Goal: Task Accomplishment & Management: Use online tool/utility

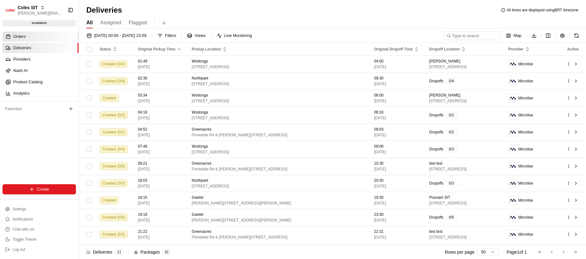
click at [51, 37] on link "Orders" at bounding box center [41, 37] width 76 height 10
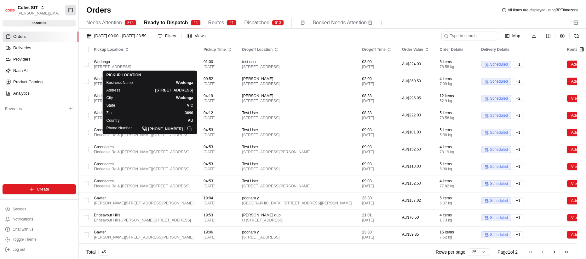
click at [271, 43] on div "01/08/2025 00:00 - 31/08/2025 23:59 Filters Views Map Download" at bounding box center [332, 37] width 507 height 12
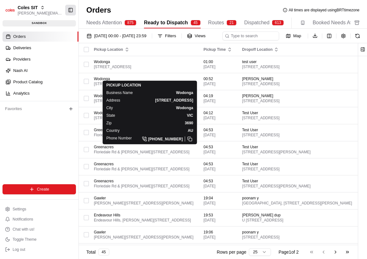
click at [69, 11] on button "Toggle Sidebar" at bounding box center [70, 10] width 11 height 11
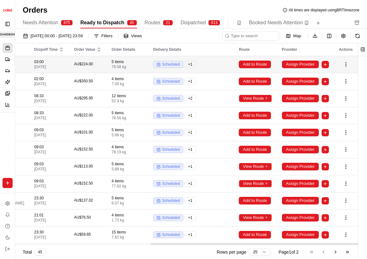
scroll to position [0, 302]
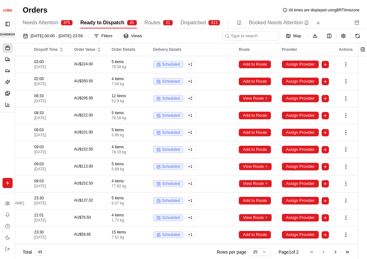
click at [334, 36] on div "Map Download" at bounding box center [292, 35] width 140 height 9
click at [332, 36] on html "Coles SIT lucas@usenash.com Toggle Sidebar sandbox Orders Deliveries Providers …" at bounding box center [183, 129] width 367 height 259
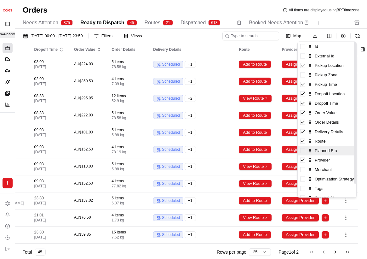
click at [307, 153] on div "Planned Eta" at bounding box center [327, 150] width 59 height 9
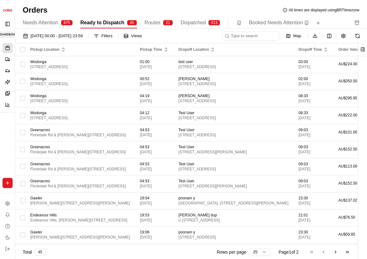
click at [273, 43] on html "Coles SIT lucas@usenash.com Toggle Sidebar sandbox Orders Deliveries Providers …" at bounding box center [183, 129] width 367 height 259
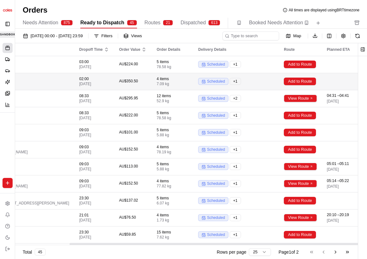
scroll to position [0, 335]
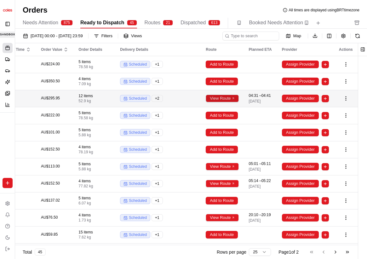
click at [235, 99] on button "View Route" at bounding box center [222, 99] width 33 height 8
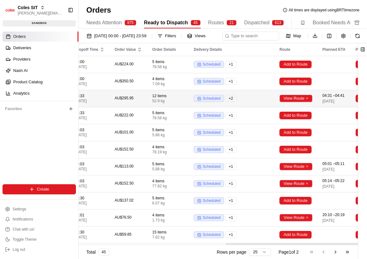
scroll to position [0, 398]
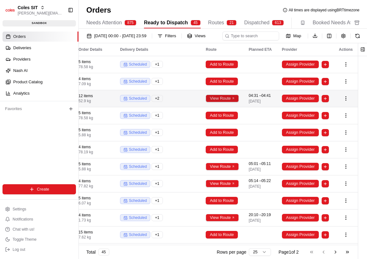
click at [235, 102] on button "View Route" at bounding box center [222, 99] width 33 height 8
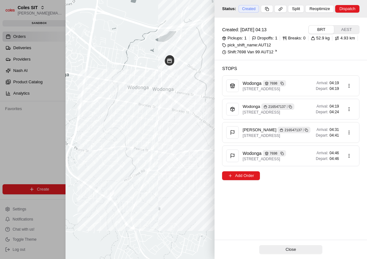
click at [26, 119] on div at bounding box center [183, 129] width 367 height 259
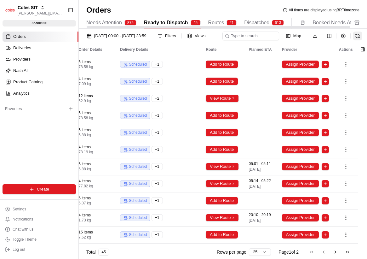
click at [353, 40] on button at bounding box center [357, 36] width 9 height 9
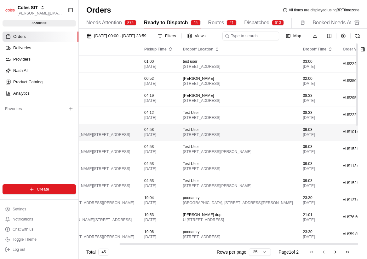
scroll to position [0, 398]
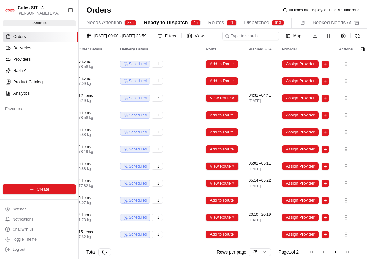
click at [353, 40] on button at bounding box center [357, 36] width 9 height 9
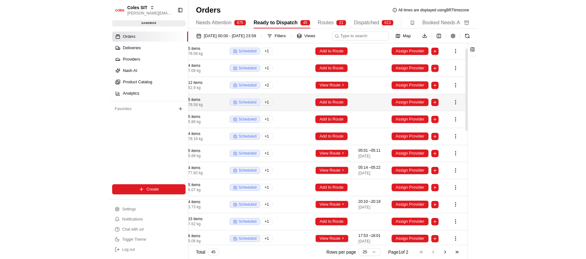
scroll to position [0, 398]
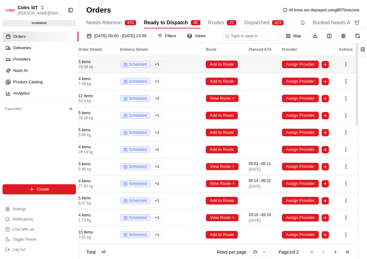
click at [261, 73] on td at bounding box center [260, 64] width 33 height 17
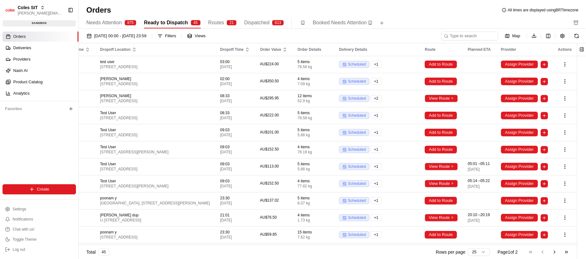
scroll to position [0, 179]
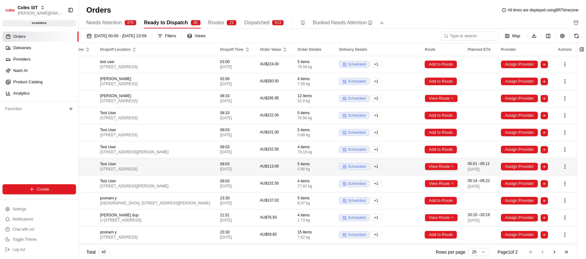
click at [367, 172] on td at bounding box center [565, 166] width 24 height 17
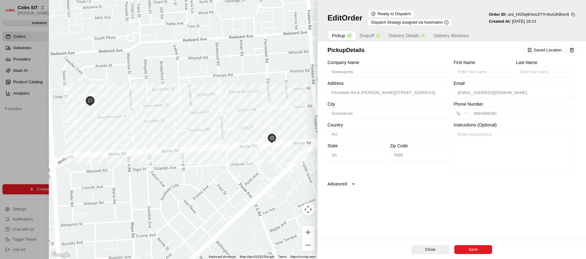
click at [367, 16] on button "button" at bounding box center [573, 15] width 6 height 6
click at [367, 12] on button "button" at bounding box center [573, 15] width 6 height 6
click at [367, 25] on button "Copy ID" at bounding box center [555, 24] width 57 height 8
click at [39, 112] on div at bounding box center [293, 129] width 586 height 259
type input "+1"
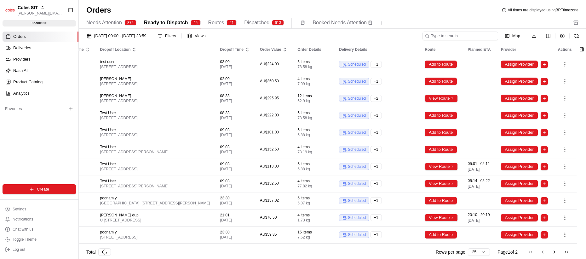
click at [367, 32] on input at bounding box center [461, 36] width 76 height 9
paste input "ord_HSSq4HvmZYYr4nzUKBrer9"
type input "ord_HSSq4HvmZYYr4nzUKBrer9"
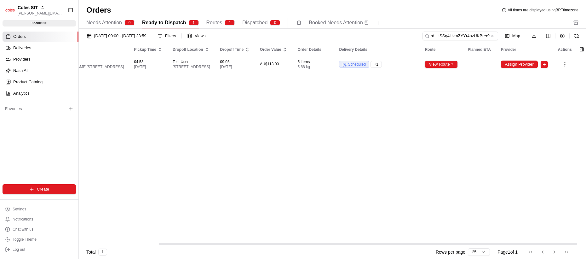
scroll to position [0, 109]
click at [367, 79] on div "Pickup Location Pickup Time Dropoff Location Dropoff Time Order Value Order Det…" at bounding box center [295, 144] width 564 height 202
click at [367, 33] on button at bounding box center [576, 36] width 9 height 9
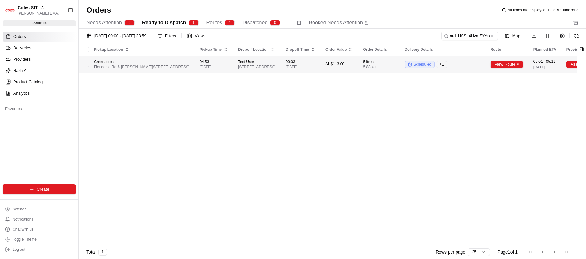
scroll to position [0, 111]
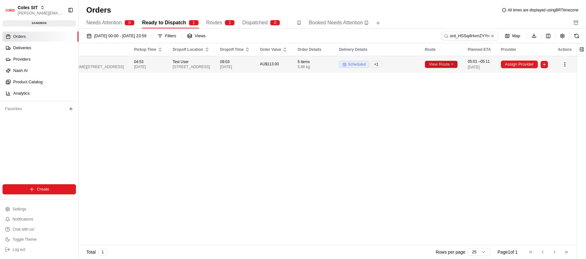
click at [367, 68] on button "View Route" at bounding box center [441, 64] width 33 height 8
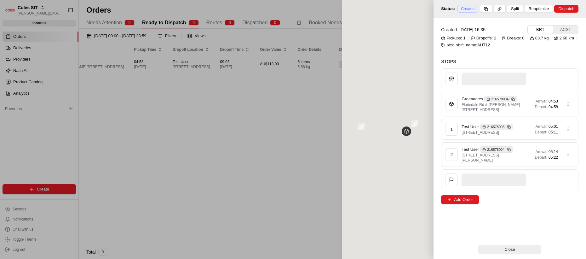
click at [271, 105] on div at bounding box center [293, 129] width 586 height 259
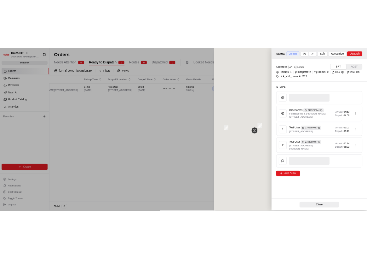
scroll to position [0, 109]
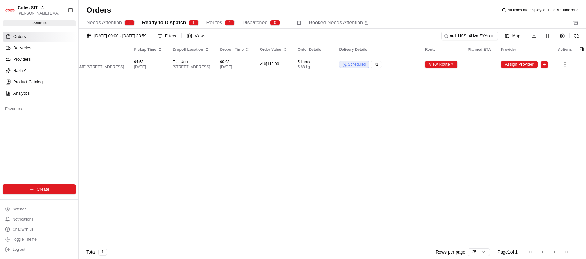
click at [367, 90] on div "Pickup Location Pickup Time Dropoff Location Dropoff Time Order Value Order Det…" at bounding box center [295, 144] width 564 height 202
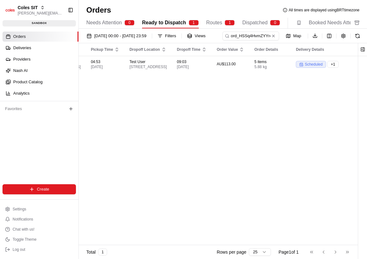
click at [290, 116] on div "Pickup Location Pickup Time Dropoff Location Dropoff Time Order Value Order Det…" at bounding box center [252, 144] width 564 height 202
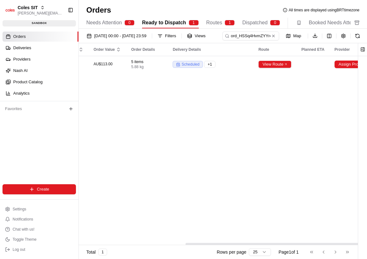
scroll to position [0, 328]
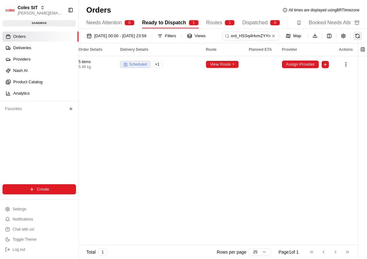
click at [353, 40] on button at bounding box center [357, 36] width 9 height 9
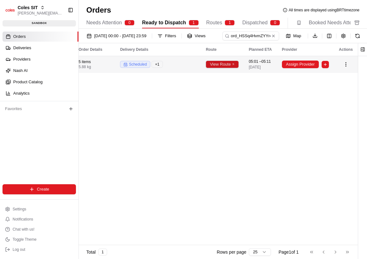
click at [222, 68] on button "View Route" at bounding box center [222, 64] width 33 height 8
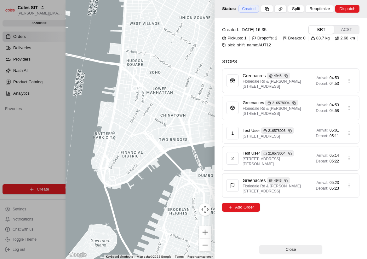
click at [287, 251] on button "Close" at bounding box center [290, 249] width 63 height 9
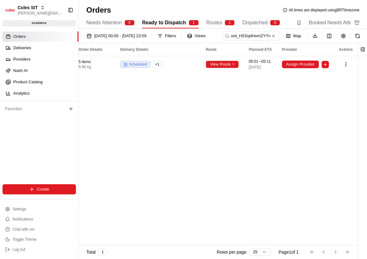
click at [301, 124] on div "Pickup Location Pickup Time Dropoff Location Dropoff Time Order Value Order Det…" at bounding box center [76, 144] width 564 height 202
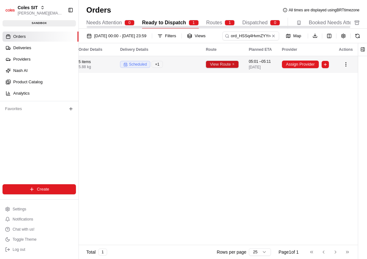
click at [217, 68] on button "View Route" at bounding box center [222, 64] width 33 height 8
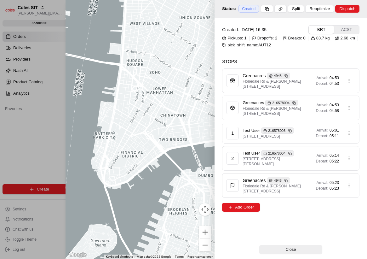
click at [286, 247] on button "Close" at bounding box center [290, 249] width 63 height 9
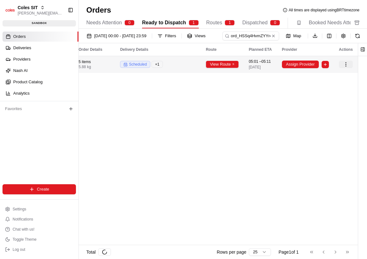
click at [348, 73] on html "Coles SIT lucas@usenash.com Toggle Sidebar sandbox Orders Deliveries Providers …" at bounding box center [183, 129] width 367 height 259
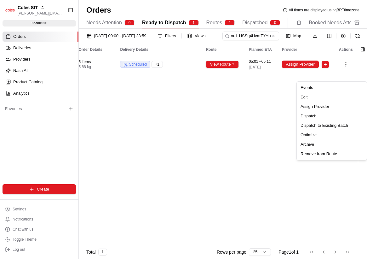
click at [347, 75] on html "Coles SIT lucas@usenash.com Toggle Sidebar sandbox Orders Deliveries Providers …" at bounding box center [183, 129] width 367 height 259
click at [288, 112] on div "Pickup Location Pickup Time Dropoff Location Dropoff Time Order Value Order Det…" at bounding box center [76, 144] width 564 height 202
click at [353, 40] on button at bounding box center [357, 36] width 9 height 9
click at [270, 39] on button at bounding box center [273, 36] width 6 height 6
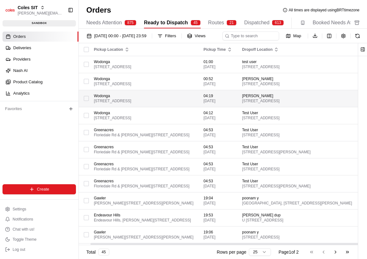
scroll to position [0, 398]
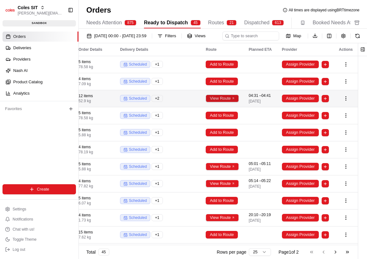
click at [226, 102] on button "View Route" at bounding box center [222, 99] width 33 height 8
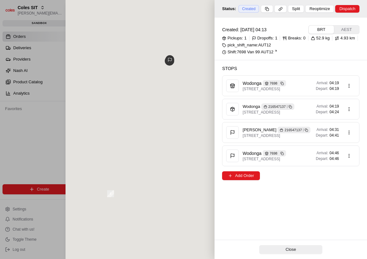
click at [48, 137] on div at bounding box center [183, 129] width 367 height 259
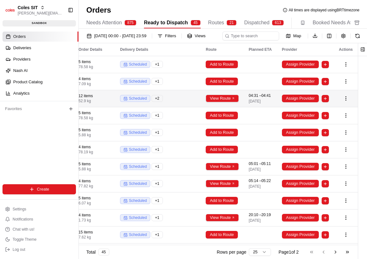
click at [265, 98] on span "04:31 – 04:41" at bounding box center [260, 95] width 22 height 5
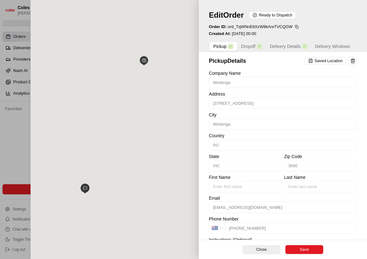
type input "+1"
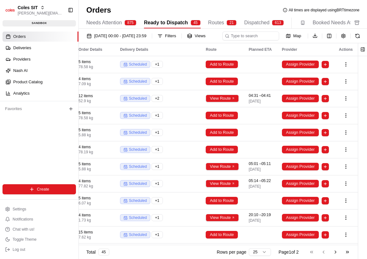
click at [259, 252] on html "Coles SIT [PERSON_NAME][EMAIL_ADDRESS][DOMAIN_NAME] Toggle Sidebar sandbox Orde…" at bounding box center [183, 129] width 367 height 259
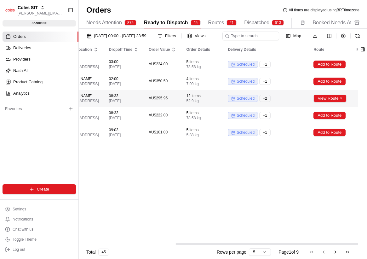
scroll to position [0, 339]
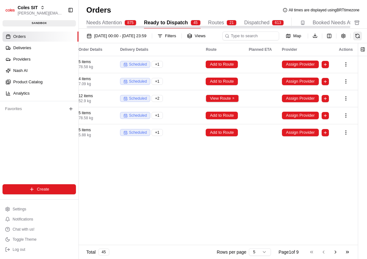
click at [353, 40] on button at bounding box center [357, 36] width 9 height 9
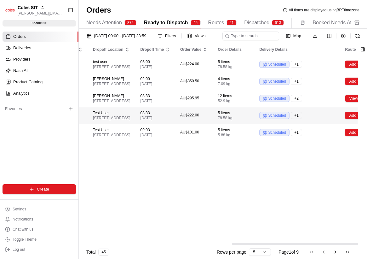
scroll to position [0, 341]
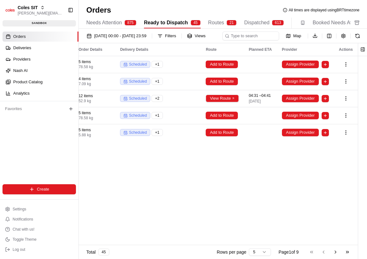
click at [238, 199] on div "Pickup Location Pickup Time Dropoff Location Dropoff Time Order Value Order Det…" at bounding box center [76, 144] width 564 height 202
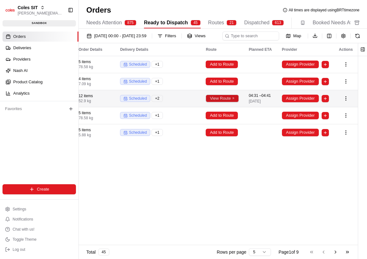
click at [227, 102] on button "View Route" at bounding box center [222, 99] width 33 height 8
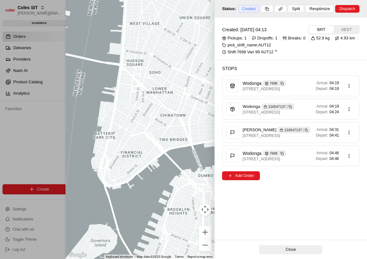
click at [308, 248] on button "Close" at bounding box center [290, 249] width 63 height 9
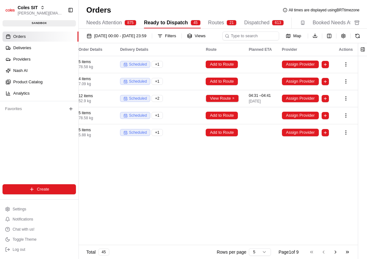
click at [328, 186] on div "Pickup Location Pickup Time Dropoff Location Dropoff Time Order Value Order Det…" at bounding box center [76, 144] width 564 height 202
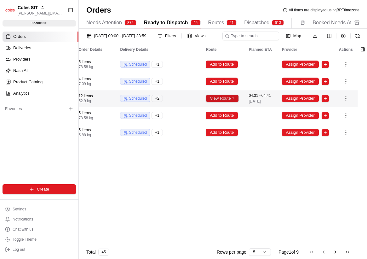
click at [237, 102] on button "View Route" at bounding box center [222, 99] width 33 height 8
click at [222, 102] on button "View Route" at bounding box center [222, 99] width 33 height 8
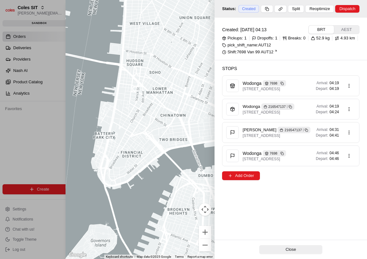
click at [281, 244] on div "Close" at bounding box center [291, 248] width 153 height 19
click at [281, 246] on button "Close" at bounding box center [290, 249] width 63 height 9
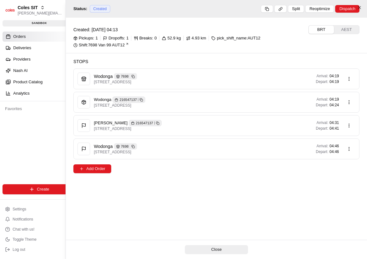
click at [260, 199] on div "Pickup Location Pickup Time Dropoff Location Dropoff Time Order Value Order Det…" at bounding box center [76, 144] width 564 height 202
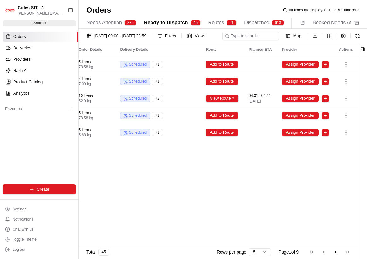
click at [266, 197] on div "Pickup Location Pickup Time Dropoff Location Dropoff Time Order Value Order Det…" at bounding box center [76, 144] width 564 height 202
click at [259, 250] on html "Coles SIT [PERSON_NAME][EMAIL_ADDRESS][DOMAIN_NAME] Toggle Sidebar sandbox Orde…" at bounding box center [183, 129] width 367 height 259
click at [251, 252] on html "Coles SIT [PERSON_NAME][EMAIL_ADDRESS][DOMAIN_NAME] Toggle Sidebar sandbox Orde…" at bounding box center [183, 129] width 367 height 259
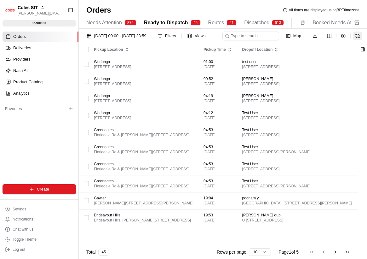
click at [353, 40] on button at bounding box center [357, 36] width 9 height 9
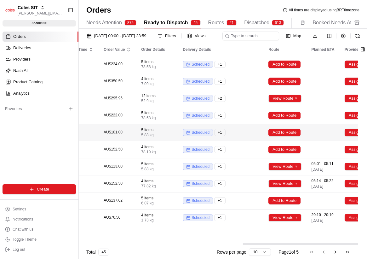
scroll to position [0, 398]
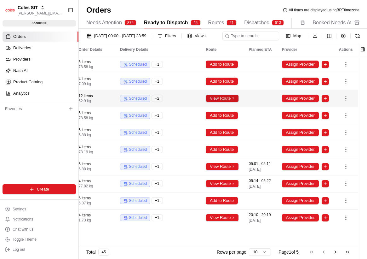
click at [233, 102] on button "View Route" at bounding box center [222, 99] width 33 height 8
click at [227, 104] on td "View Route" at bounding box center [222, 98] width 43 height 17
click at [226, 102] on button "View Route" at bounding box center [222, 99] width 33 height 8
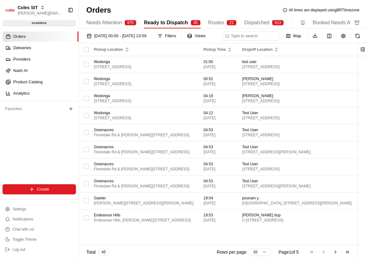
scroll to position [0, 398]
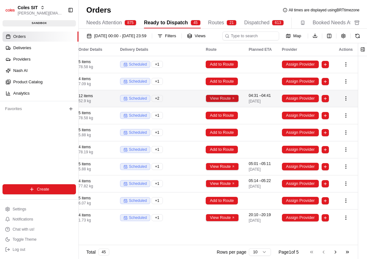
click at [222, 102] on button "View Route" at bounding box center [222, 99] width 33 height 8
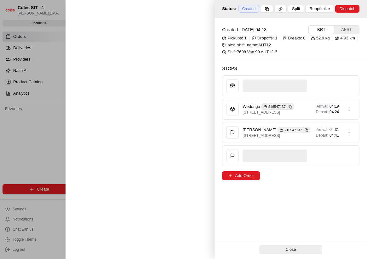
click at [47, 118] on div at bounding box center [183, 129] width 367 height 259
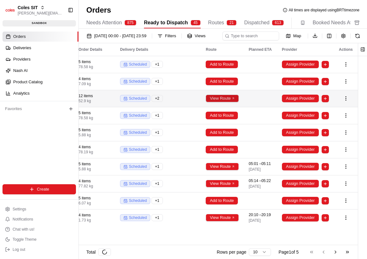
click at [225, 102] on button "View Route" at bounding box center [222, 99] width 33 height 8
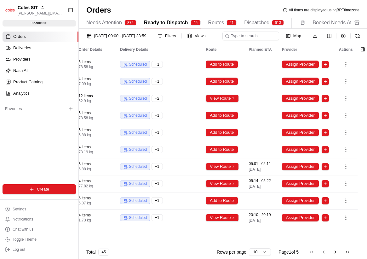
click at [35, 160] on div "Orders Deliveries Providers Nash AI Product Catalog Analytics Favorites" at bounding box center [39, 113] width 78 height 168
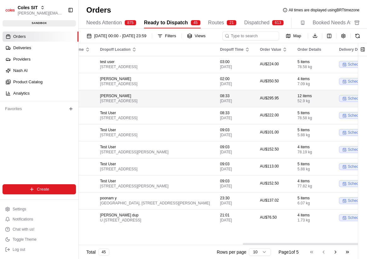
scroll to position [0, 398]
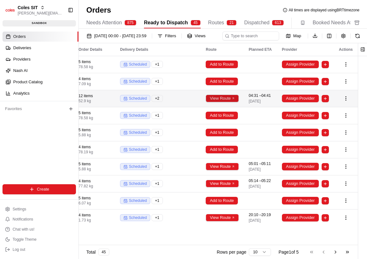
click at [231, 102] on button "View Route" at bounding box center [222, 99] width 33 height 8
click at [221, 102] on button "View Route" at bounding box center [222, 99] width 33 height 8
click at [224, 102] on button "View Route" at bounding box center [222, 99] width 33 height 8
click at [224, 107] on td "View Route" at bounding box center [222, 98] width 43 height 17
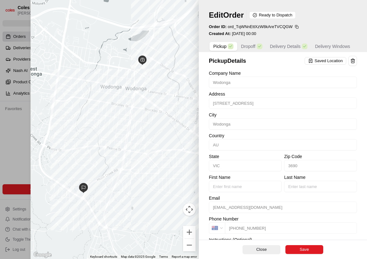
type input "+1"
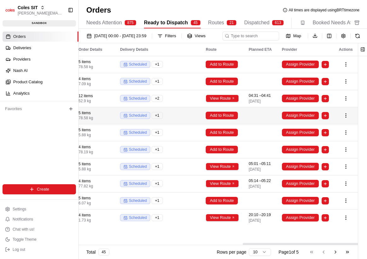
scroll to position [0, 398]
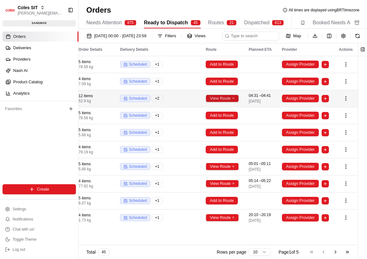
click at [225, 102] on button "View Route" at bounding box center [222, 99] width 33 height 8
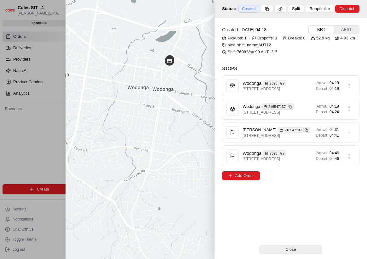
click at [43, 134] on div at bounding box center [183, 129] width 367 height 259
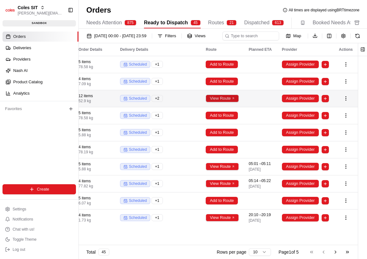
click at [221, 102] on button "View Route" at bounding box center [222, 99] width 33 height 8
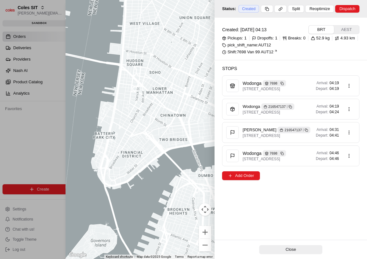
click at [16, 116] on div at bounding box center [183, 129] width 367 height 259
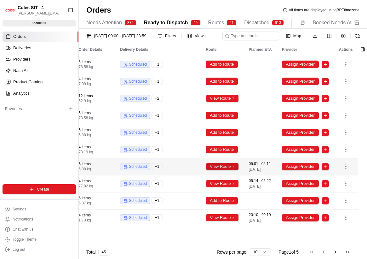
click at [233, 170] on button "View Route" at bounding box center [222, 167] width 33 height 8
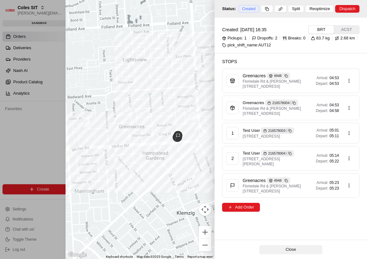
click at [295, 251] on button "Close" at bounding box center [290, 249] width 63 height 9
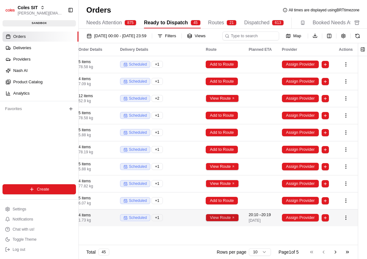
click at [223, 221] on button "View Route" at bounding box center [222, 218] width 33 height 8
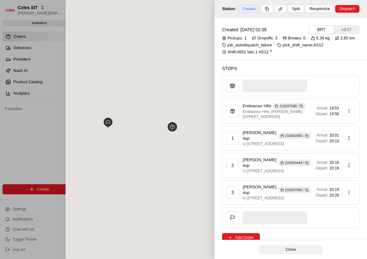
click at [276, 249] on button "Close" at bounding box center [290, 249] width 63 height 9
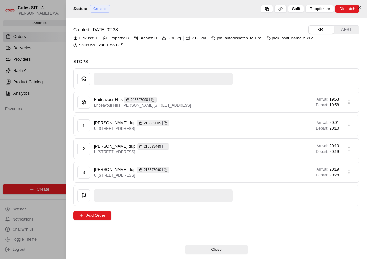
scroll to position [0, 397]
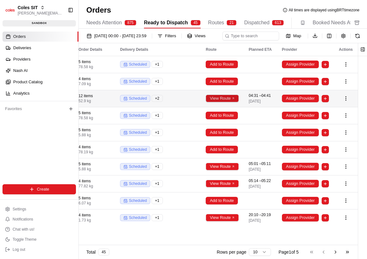
click at [223, 102] on button "View Route" at bounding box center [222, 99] width 33 height 8
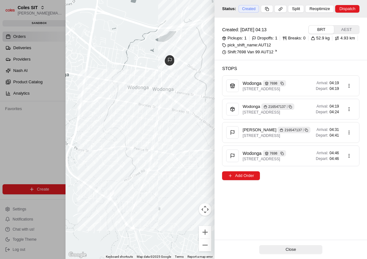
click at [42, 69] on div at bounding box center [183, 129] width 367 height 259
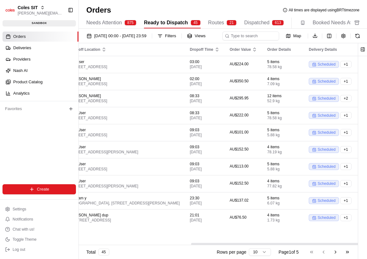
scroll to position [0, 398]
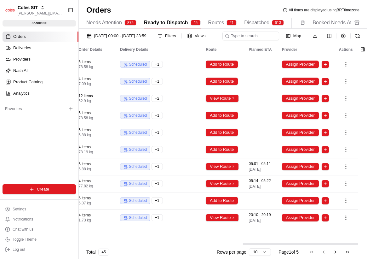
click at [221, 40] on div "01/08/2025 00:00 - 31/08/2025 23:59 Filters Views" at bounding box center [152, 36] width 137 height 9
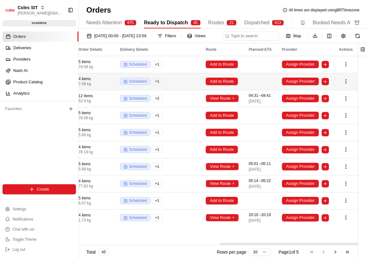
scroll to position [0, 398]
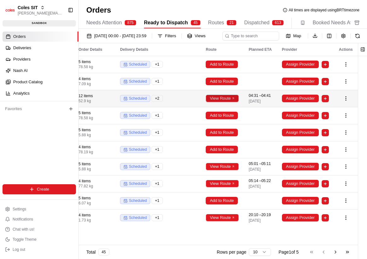
click at [228, 102] on button "View Route" at bounding box center [222, 99] width 33 height 8
click at [229, 102] on button "View Route" at bounding box center [222, 99] width 33 height 8
click at [214, 102] on button "View Route" at bounding box center [222, 99] width 33 height 8
click at [220, 102] on button "View Route" at bounding box center [222, 99] width 33 height 8
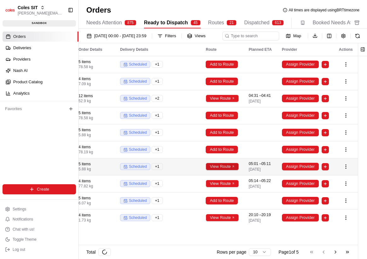
click at [231, 170] on button "View Route" at bounding box center [222, 167] width 33 height 8
click at [229, 170] on button "View Route" at bounding box center [222, 167] width 33 height 8
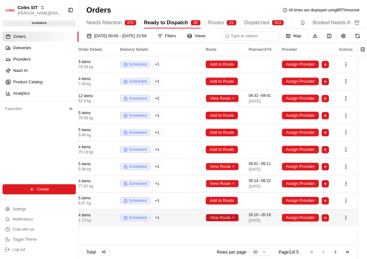
click at [227, 221] on button "View Route" at bounding box center [222, 218] width 33 height 8
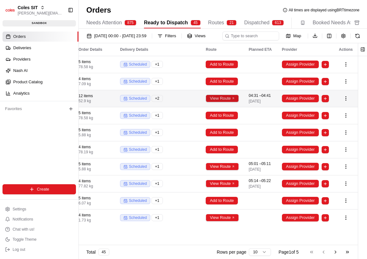
click at [229, 102] on button "View Route" at bounding box center [222, 99] width 33 height 8
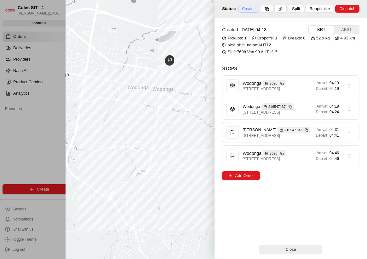
click at [44, 139] on div at bounding box center [183, 129] width 367 height 259
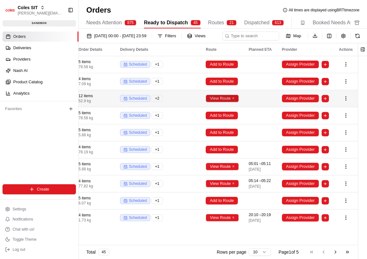
click at [213, 102] on button "View Route" at bounding box center [222, 99] width 33 height 8
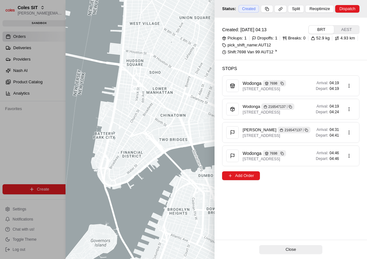
click at [42, 117] on div at bounding box center [183, 129] width 367 height 259
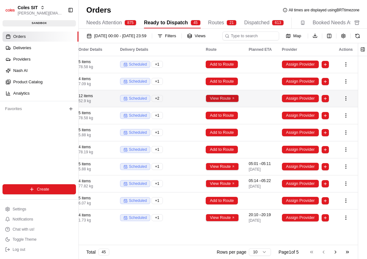
click at [213, 102] on button "View Route" at bounding box center [222, 99] width 33 height 8
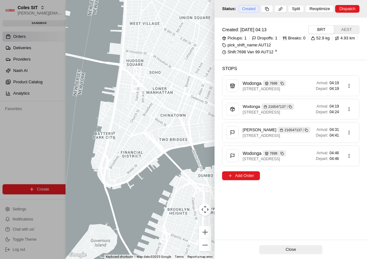
click at [61, 112] on div at bounding box center [183, 129] width 367 height 259
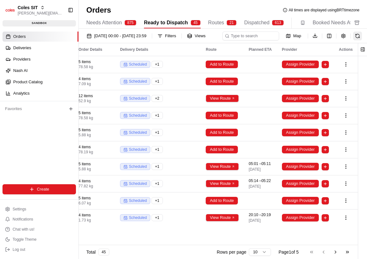
click at [353, 40] on button at bounding box center [357, 36] width 9 height 9
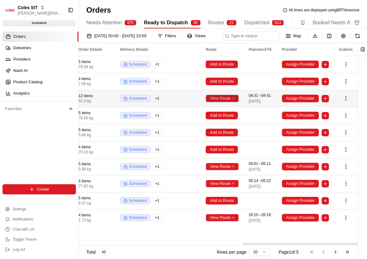
click at [227, 102] on button "View Route" at bounding box center [222, 99] width 33 height 8
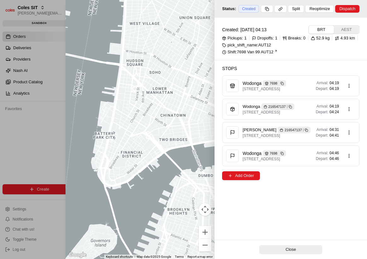
click at [72, 131] on div at bounding box center [140, 129] width 149 height 259
click at [50, 119] on div at bounding box center [183, 129] width 367 height 259
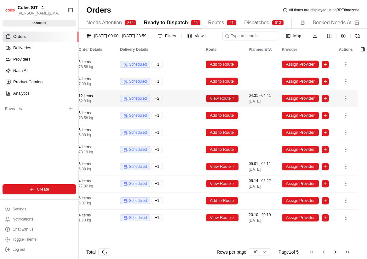
click at [216, 102] on button "View Route" at bounding box center [222, 99] width 33 height 8
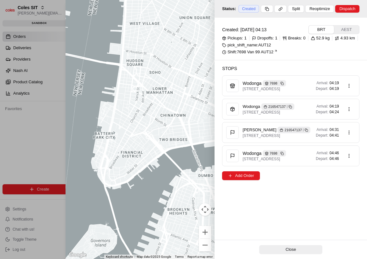
click at [59, 132] on div at bounding box center [183, 129] width 367 height 259
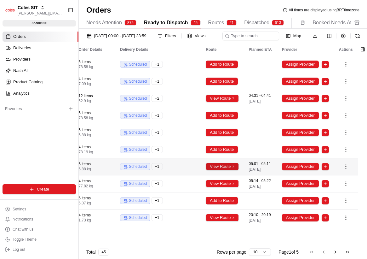
click at [220, 170] on button "View Route" at bounding box center [222, 167] width 33 height 8
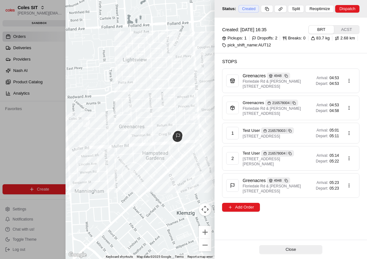
click at [48, 156] on div at bounding box center [183, 129] width 367 height 259
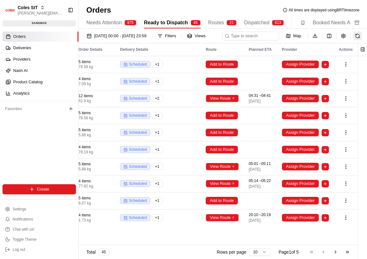
click at [353, 40] on button at bounding box center [357, 36] width 9 height 9
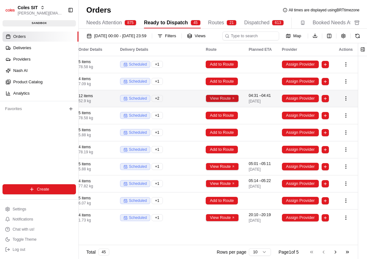
click at [236, 102] on button "View Route" at bounding box center [222, 99] width 33 height 8
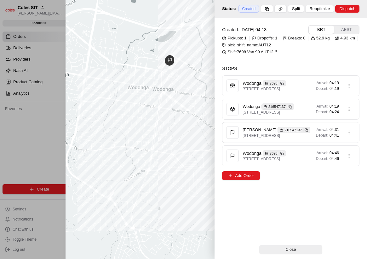
click at [24, 115] on div at bounding box center [183, 129] width 367 height 259
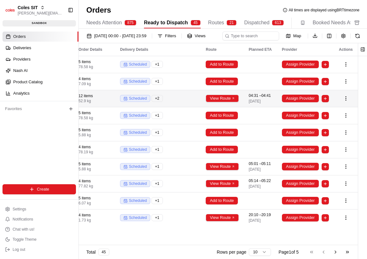
click at [222, 106] on td "View Route" at bounding box center [222, 98] width 43 height 17
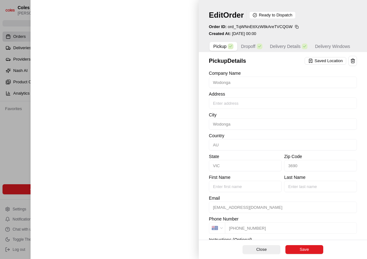
type input "[STREET_ADDRESS]"
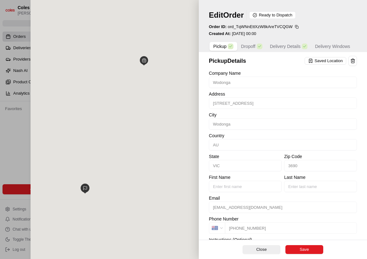
click at [20, 112] on div at bounding box center [183, 129] width 367 height 259
type input "+1"
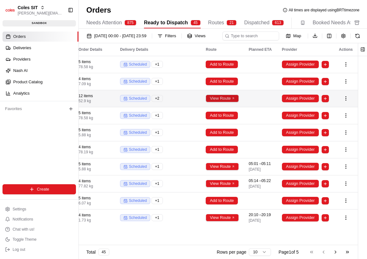
click at [226, 102] on button "View Route" at bounding box center [222, 99] width 33 height 8
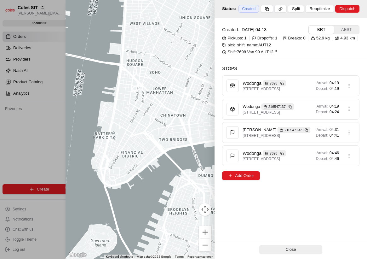
click at [53, 121] on div at bounding box center [183, 129] width 367 height 259
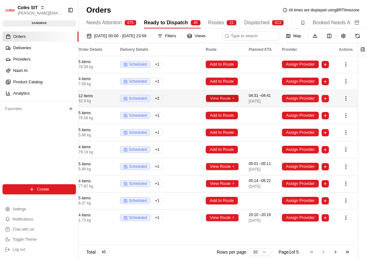
click at [235, 102] on button "View Route" at bounding box center [222, 99] width 33 height 8
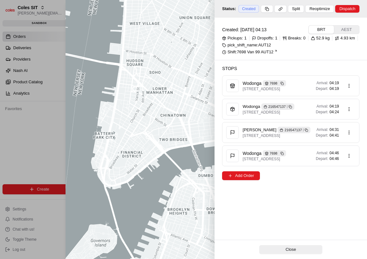
click at [59, 138] on div at bounding box center [183, 129] width 367 height 259
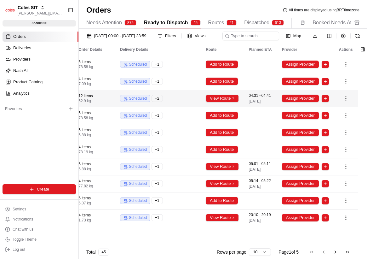
click at [217, 107] on td "View Route" at bounding box center [222, 98] width 43 height 17
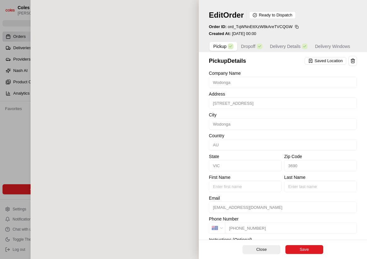
click at [29, 130] on div at bounding box center [183, 129] width 367 height 259
type input "+1"
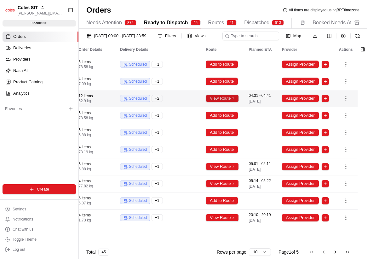
click at [218, 102] on button "View Route" at bounding box center [222, 99] width 33 height 8
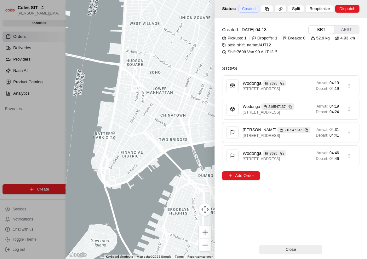
click at [55, 127] on div at bounding box center [183, 129] width 367 height 259
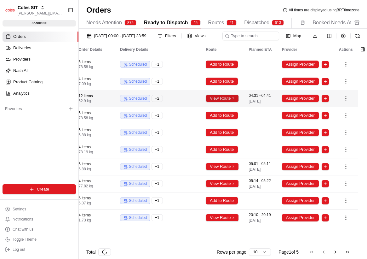
click at [229, 102] on button "View Route" at bounding box center [222, 99] width 33 height 8
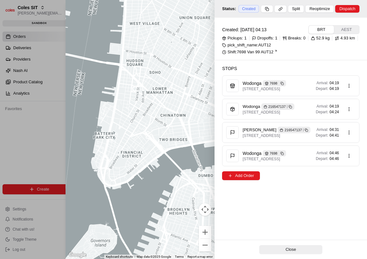
click at [81, 125] on div at bounding box center [140, 129] width 149 height 259
click at [35, 110] on div at bounding box center [183, 129] width 367 height 259
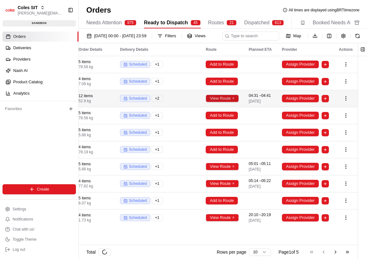
click at [223, 102] on button "View Route" at bounding box center [222, 99] width 33 height 8
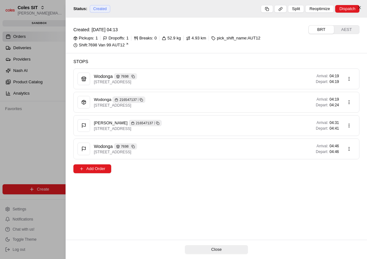
click at [34, 110] on div at bounding box center [183, 129] width 367 height 259
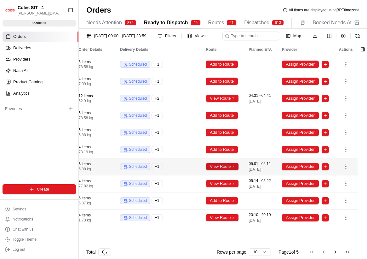
click at [232, 170] on button "View Route" at bounding box center [222, 167] width 33 height 8
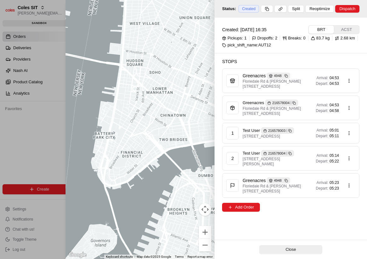
click at [31, 127] on div at bounding box center [183, 129] width 367 height 259
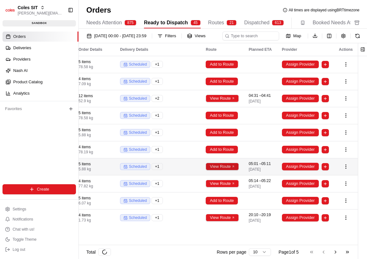
click at [226, 170] on button "View Route" at bounding box center [222, 167] width 33 height 8
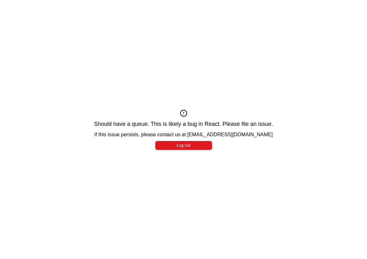
click at [155, 160] on div "Should have a queue. This is likely a bug in React. Please file an issue. If th…" at bounding box center [183, 129] width 367 height 259
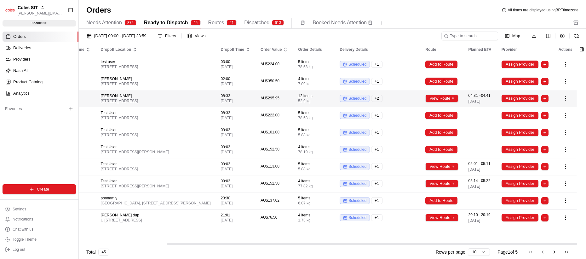
scroll to position [0, 179]
click at [367, 101] on button "View Route" at bounding box center [441, 99] width 33 height 8
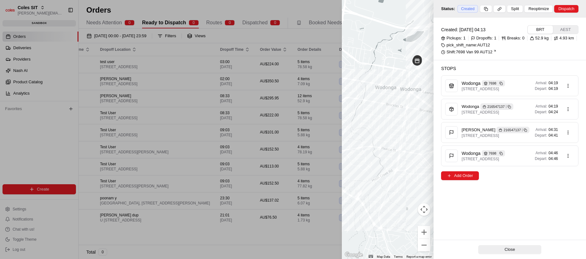
click at [248, 138] on div at bounding box center [293, 129] width 586 height 259
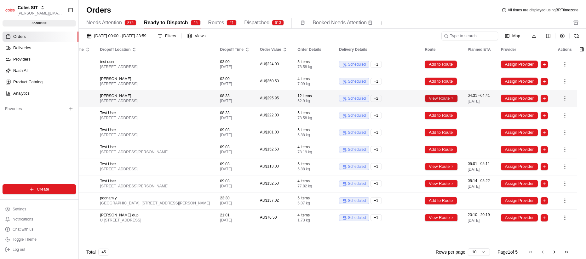
click at [367, 101] on button "View Route" at bounding box center [441, 99] width 33 height 8
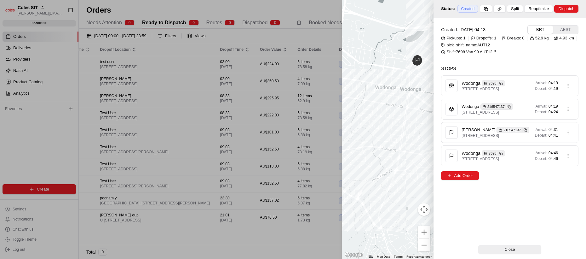
click at [298, 120] on div at bounding box center [293, 129] width 586 height 259
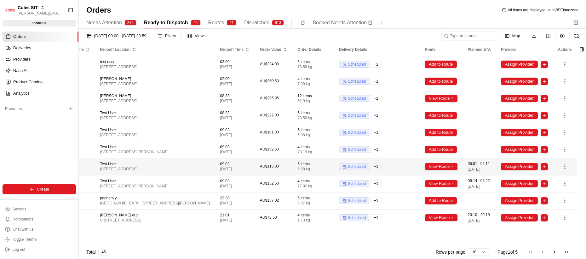
click at [367, 174] on td "View Route" at bounding box center [441, 166] width 43 height 17
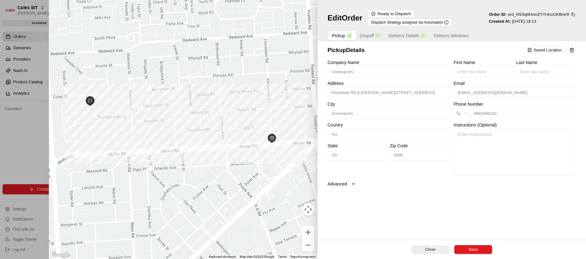
click at [37, 153] on div at bounding box center [293, 129] width 586 height 259
type input "+1"
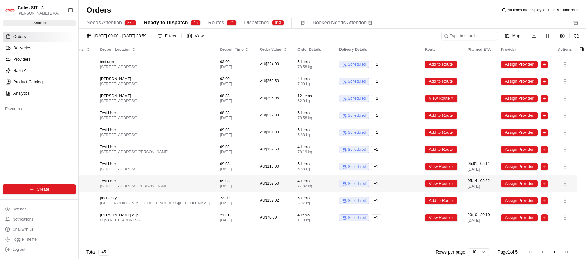
click at [367, 192] on td "View Route" at bounding box center [441, 183] width 43 height 17
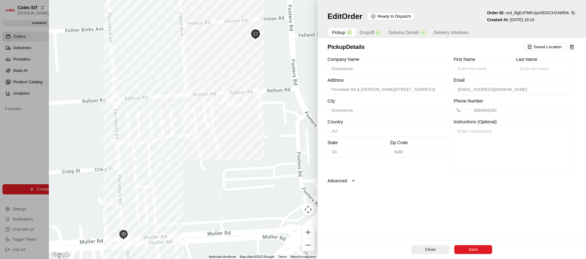
click at [36, 161] on div at bounding box center [293, 129] width 586 height 259
type input "+1"
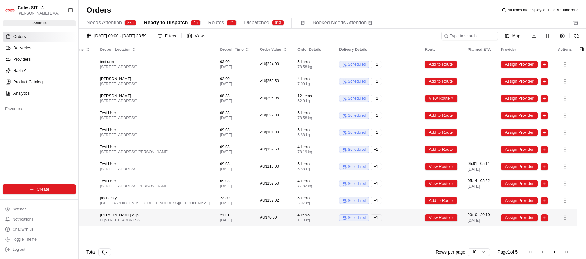
click at [367, 225] on td "View Route" at bounding box center [441, 217] width 43 height 17
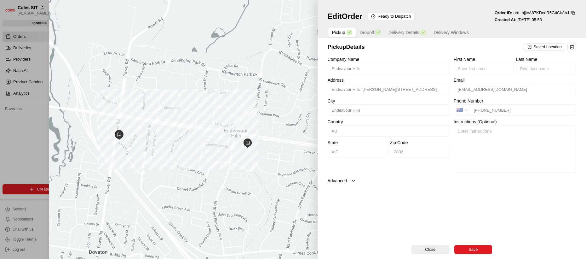
click at [28, 121] on div at bounding box center [293, 129] width 586 height 259
type input "+1"
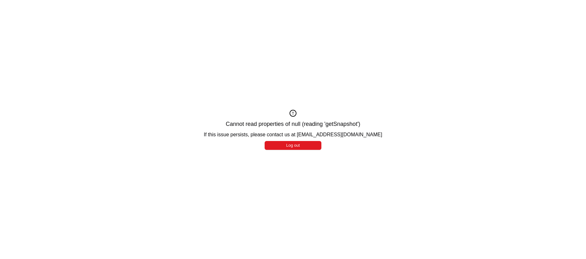
click at [276, 159] on div "Cannot read properties of null (reading 'getSnapshot') If this issue persists, …" at bounding box center [293, 129] width 586 height 259
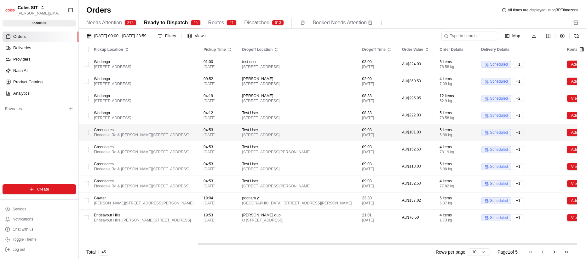
scroll to position [0, 179]
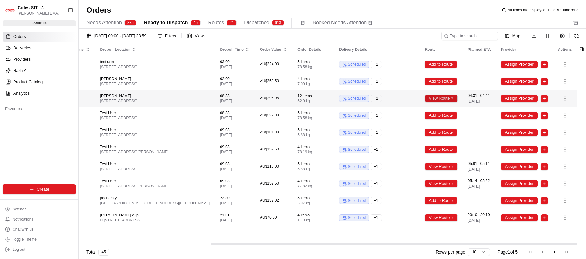
click at [437, 102] on button "View Route" at bounding box center [441, 99] width 33 height 8
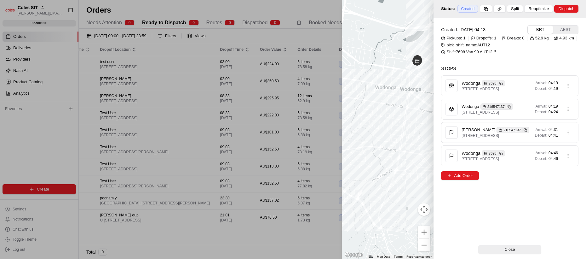
click at [270, 131] on div at bounding box center [293, 129] width 586 height 259
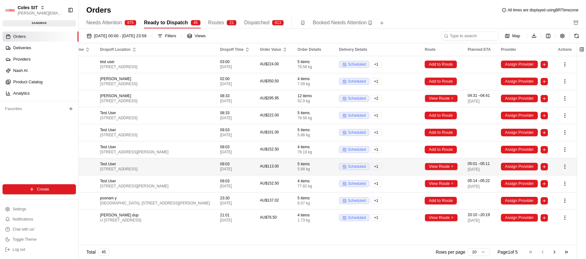
click at [436, 164] on td "View Route" at bounding box center [441, 166] width 43 height 17
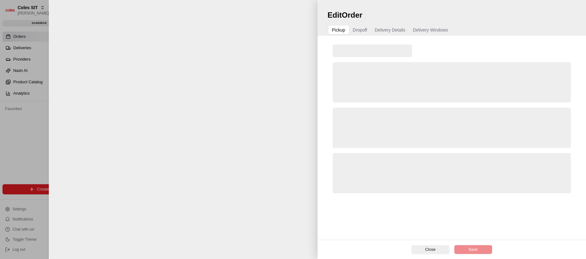
click at [318, 169] on div at bounding box center [183, 129] width 269 height 259
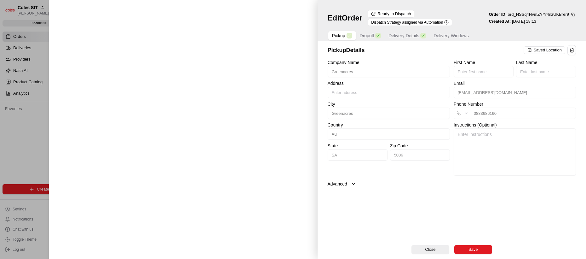
type input "Floriedale Rd & [PERSON_NAME][STREET_ADDRESS]"
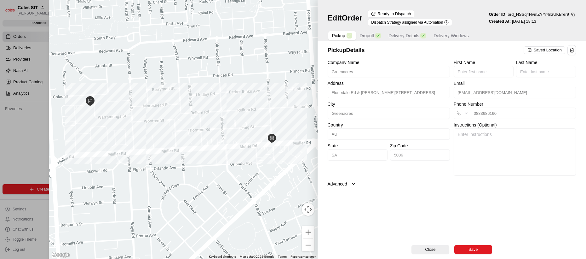
type input "+1"
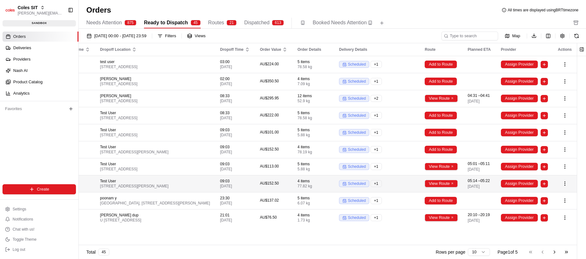
click at [443, 192] on td "View Route" at bounding box center [441, 183] width 43 height 17
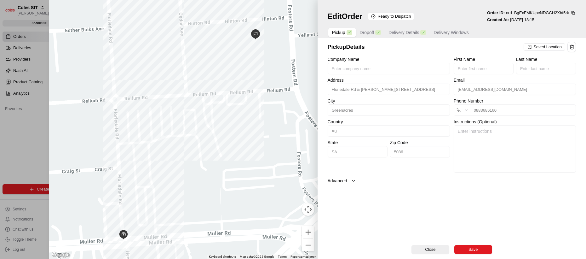
type input "+1"
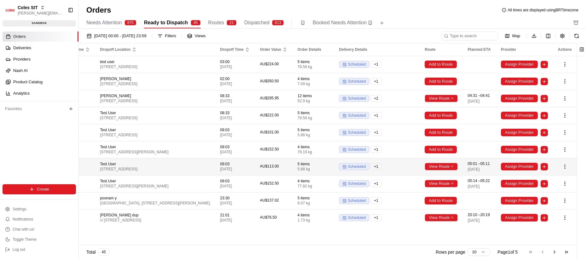
click at [435, 175] on td "View Route" at bounding box center [441, 166] width 43 height 17
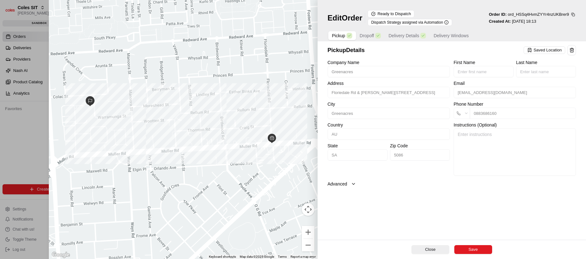
type input "+1"
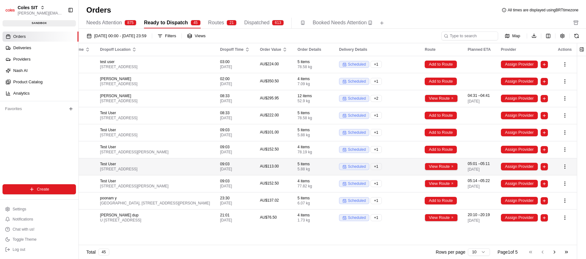
click at [462, 172] on td "View Route" at bounding box center [441, 166] width 43 height 17
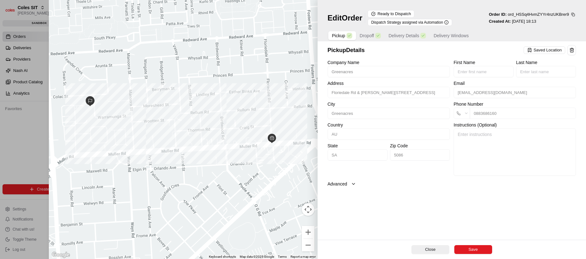
type input "+1"
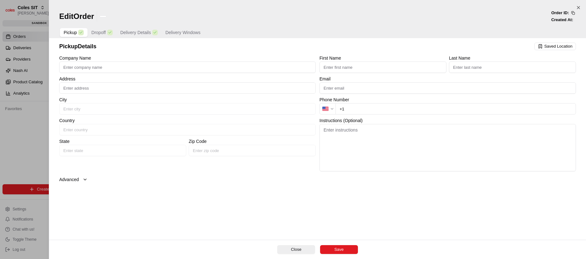
click at [443, 172] on html "Coles SIT lucas@usenash.com Toggle Sidebar sandbox Orders Deliveries Providers …" at bounding box center [293, 129] width 586 height 259
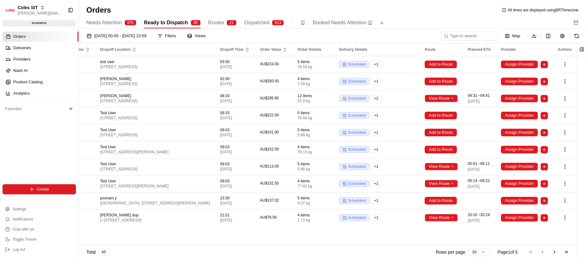
click at [443, 170] on button "View Route" at bounding box center [441, 167] width 33 height 8
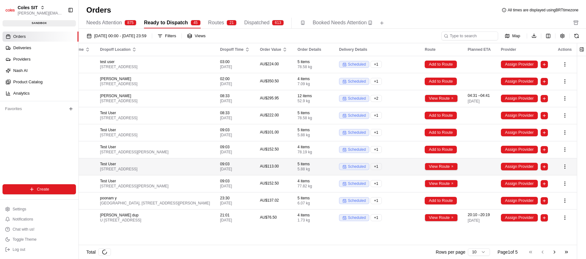
click at [439, 175] on td "View Route" at bounding box center [441, 166] width 43 height 17
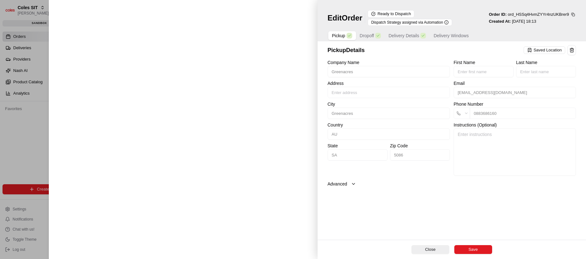
type input "Floriedale Rd & [PERSON_NAME][STREET_ADDRESS]"
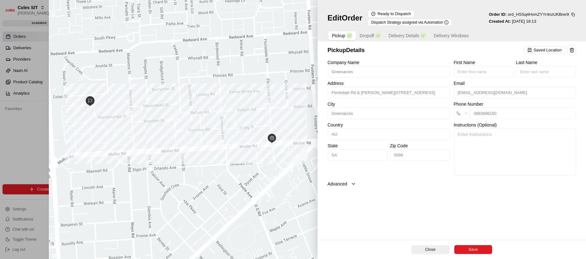
type input "+1"
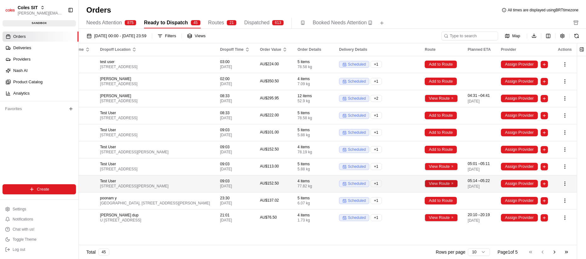
click at [434, 187] on button "View Route" at bounding box center [441, 184] width 33 height 8
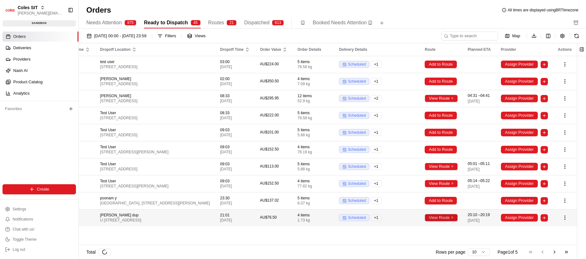
click at [442, 221] on button "View Route" at bounding box center [441, 218] width 33 height 8
click at [437, 221] on button "View Route" at bounding box center [441, 218] width 33 height 8
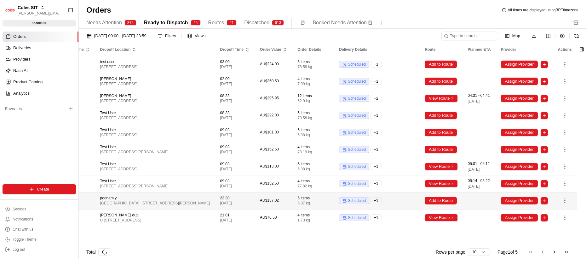
click at [397, 206] on td "scheduled + 1" at bounding box center [377, 200] width 86 height 17
click at [385, 187] on div "scheduled + 1" at bounding box center [377, 183] width 76 height 7
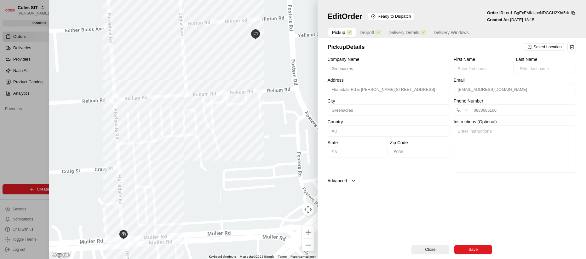
type input "+1"
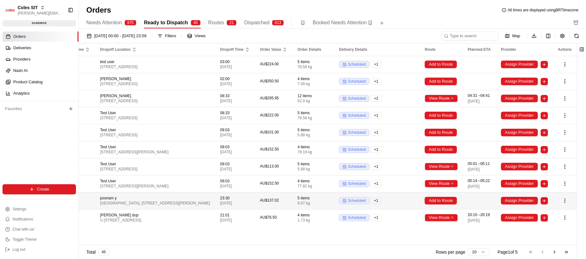
click at [463, 205] on td at bounding box center [479, 200] width 33 height 17
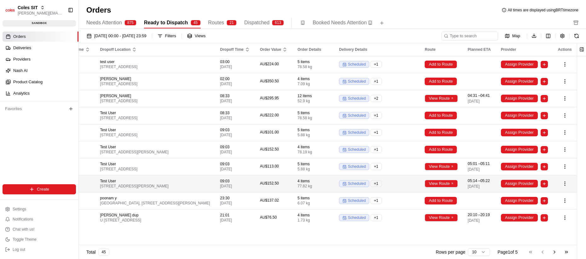
click at [468, 183] on span "05:14 – 05:22" at bounding box center [479, 180] width 22 height 5
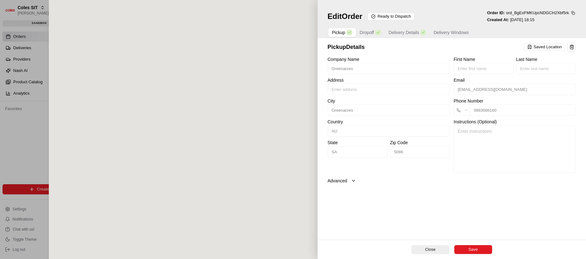
type input "Floriedale Rd & [PERSON_NAME][STREET_ADDRESS]"
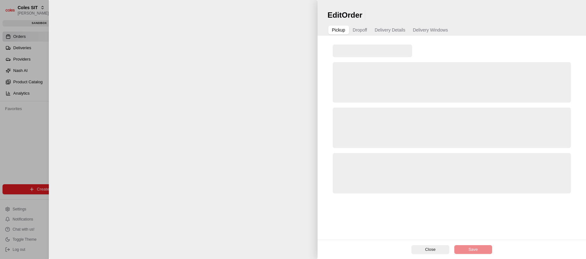
scroll to position [0, 0]
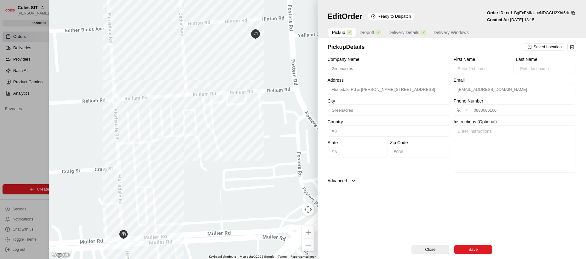
click at [428, 246] on button "Close" at bounding box center [431, 249] width 38 height 9
type input "+1"
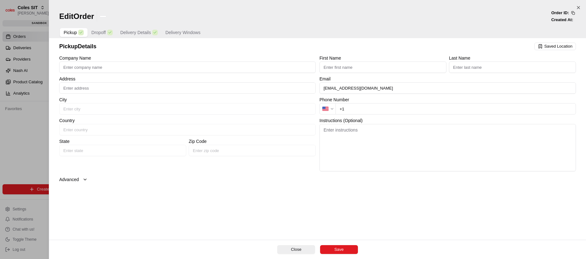
click at [427, 248] on html "Coles SIT lucas@usenash.com Toggle Sidebar sandbox Orders Deliveries Providers …" at bounding box center [293, 129] width 586 height 259
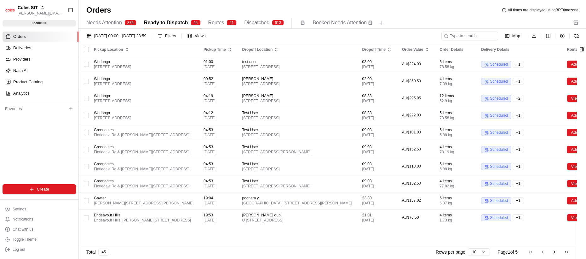
click at [572, 37] on div "Map Download" at bounding box center [511, 35] width 140 height 9
click at [574, 36] on button at bounding box center [576, 36] width 9 height 9
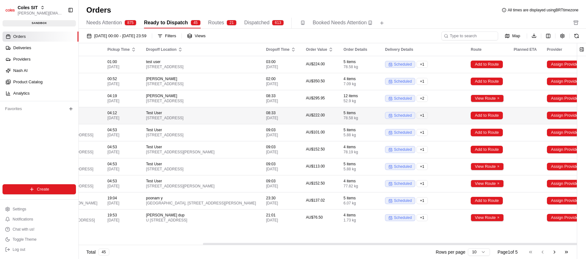
scroll to position [0, 178]
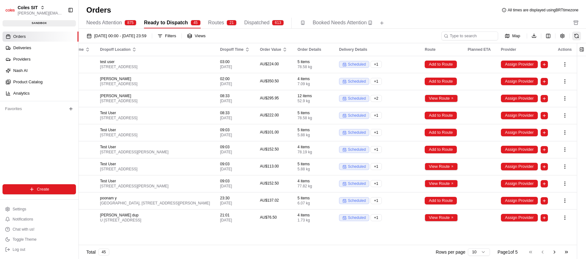
click at [579, 35] on button at bounding box center [576, 36] width 9 height 9
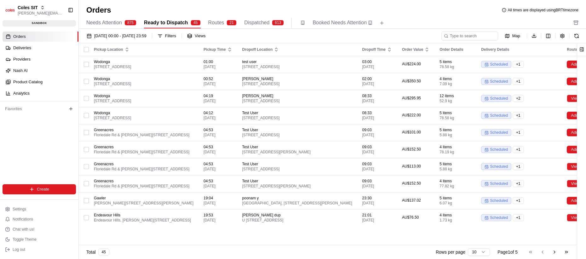
click at [430, 16] on div "Orders All times are displayed using BRT timezone Needs Attention 875 Ready to …" at bounding box center [332, 17] width 507 height 24
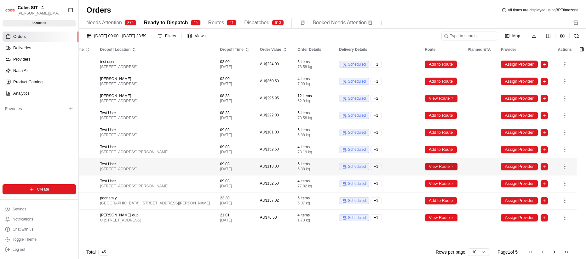
click at [443, 166] on button "View Route" at bounding box center [441, 167] width 33 height 8
click at [425, 162] on td "View Route" at bounding box center [441, 166] width 43 height 17
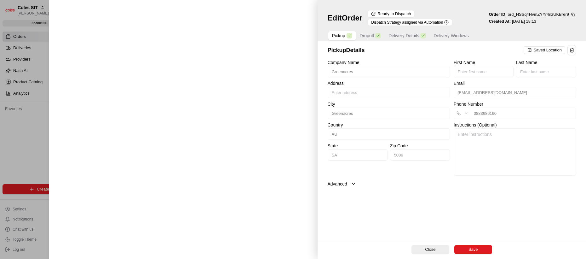
type input "Floriedale Rd & [PERSON_NAME][STREET_ADDRESS]"
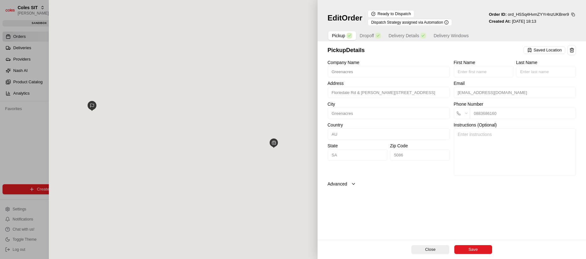
type input "+1"
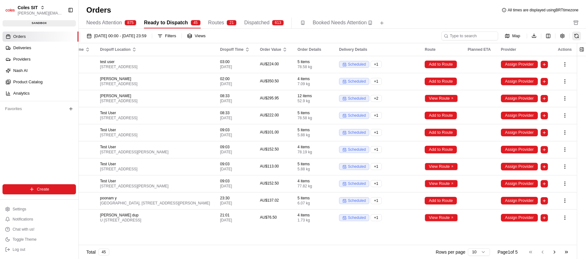
click at [575, 37] on button at bounding box center [576, 36] width 9 height 9
click at [407, 17] on div "Orders All times are displayed using BRT timezone Needs Attention 875 Ready to …" at bounding box center [332, 17] width 507 height 24
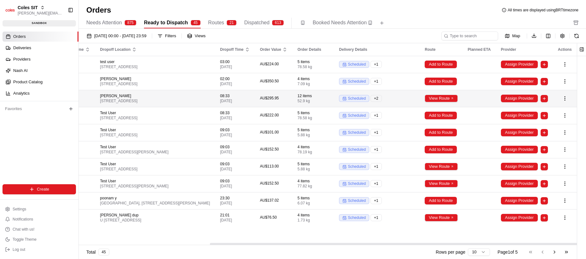
scroll to position [0, 178]
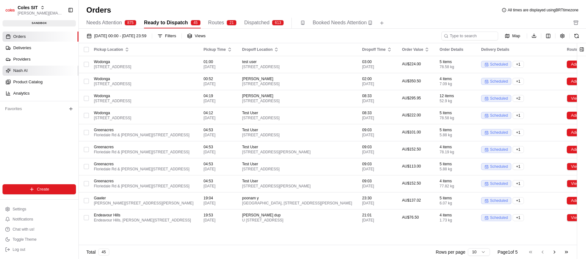
scroll to position [0, 179]
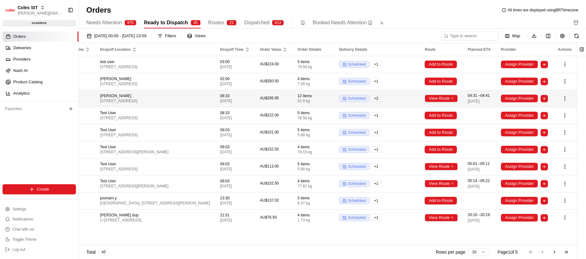
click at [465, 99] on td "04:31 – 04:41 [DATE]" at bounding box center [479, 98] width 33 height 17
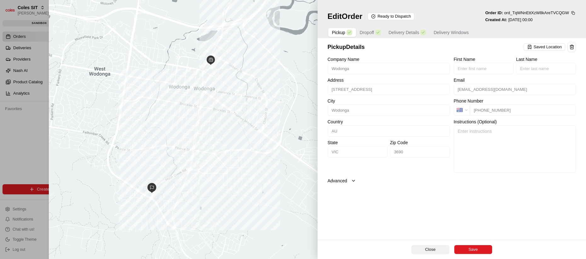
click at [423, 246] on button "Close" at bounding box center [431, 249] width 38 height 9
type input "+1"
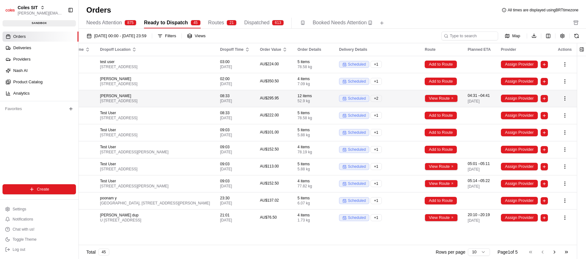
click at [464, 107] on td "04:31 – 04:41 13/08/2025" at bounding box center [479, 98] width 33 height 17
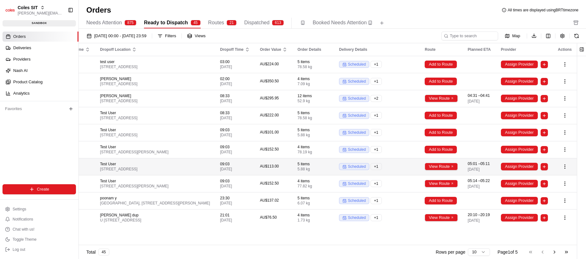
click at [463, 171] on td "05:01 – 05:11 13/08/2025" at bounding box center [479, 166] width 33 height 17
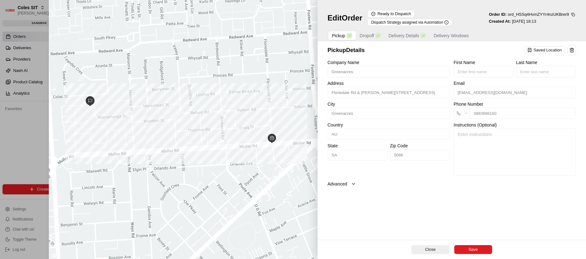
type input "+1"
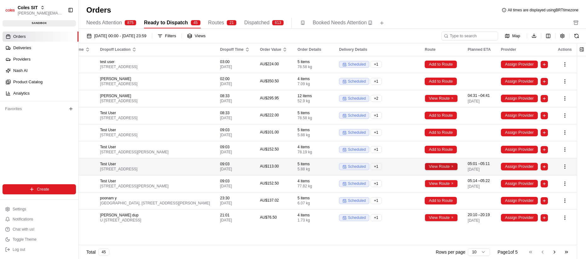
click at [446, 170] on button "View Route" at bounding box center [441, 167] width 33 height 8
click at [450, 170] on button "View Route" at bounding box center [441, 167] width 33 height 8
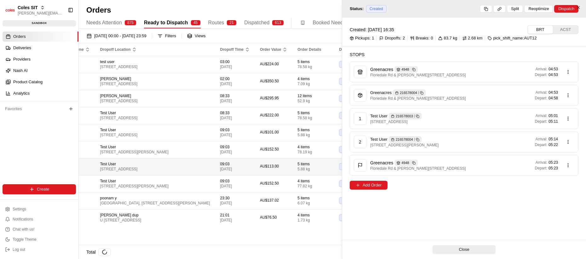
click at [448, 170] on button "View Route" at bounding box center [441, 167] width 33 height 8
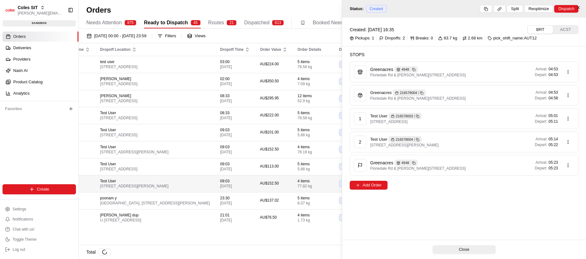
click at [435, 187] on button "View Route" at bounding box center [441, 184] width 33 height 8
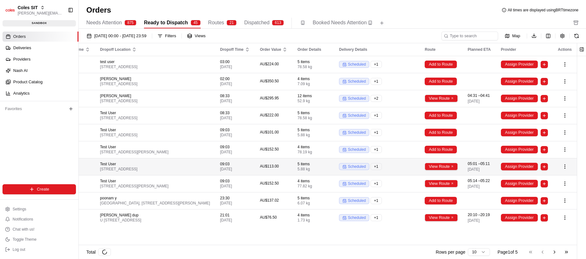
click at [443, 166] on td "View Route" at bounding box center [441, 166] width 43 height 17
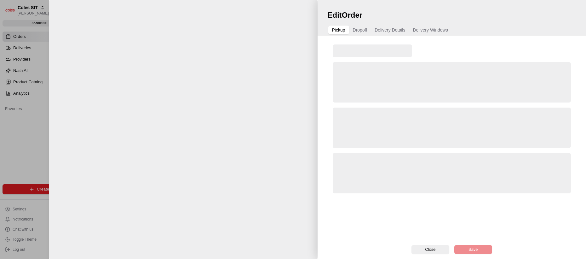
click at [318, 172] on div at bounding box center [183, 129] width 269 height 259
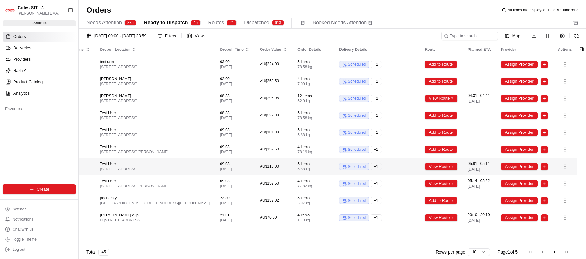
click at [366, 170] on div "scheduled" at bounding box center [354, 166] width 30 height 7
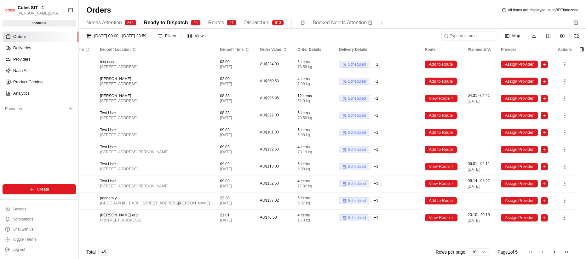
click at [413, 32] on div "01/08/2025 00:00 - 31/08/2025 23:59 Filters Views" at bounding box center [262, 36] width 356 height 9
click at [386, 29] on div "01/08/2025 00:00 - 31/08/2025 23:59 Filters Views Map Download Pickup Location …" at bounding box center [332, 146] width 507 height 234
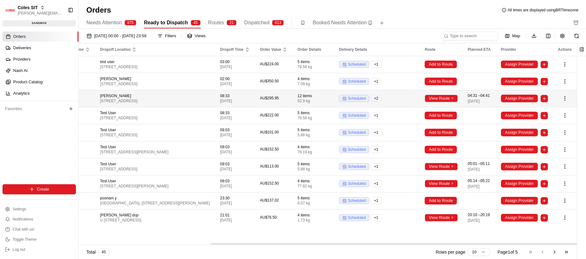
scroll to position [0, 179]
click at [448, 101] on button "View Route" at bounding box center [441, 99] width 33 height 8
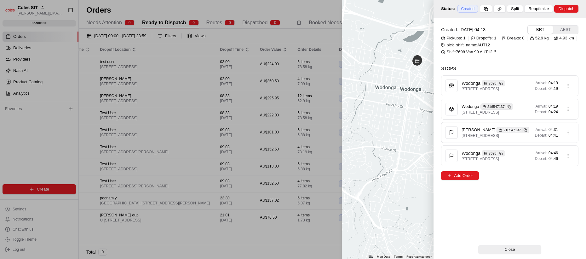
click at [236, 99] on div at bounding box center [293, 129] width 586 height 259
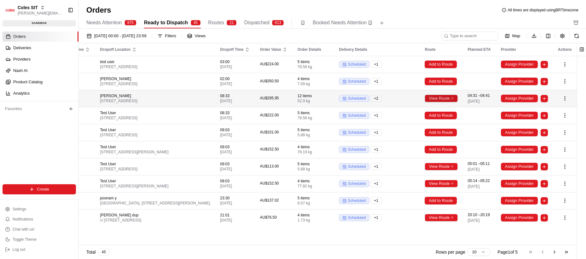
click at [447, 101] on button "View Route" at bounding box center [441, 99] width 33 height 8
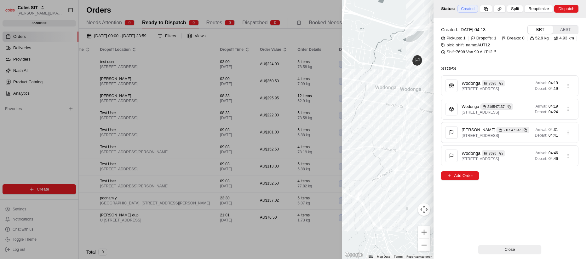
click at [308, 117] on div at bounding box center [293, 129] width 586 height 259
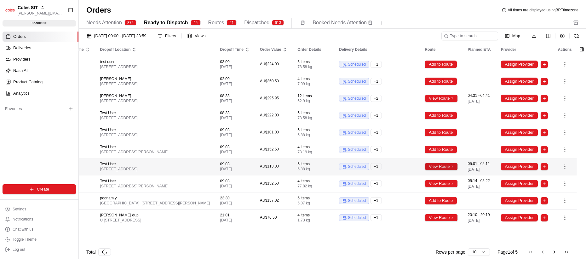
click at [456, 170] on button "View Route" at bounding box center [441, 167] width 33 height 8
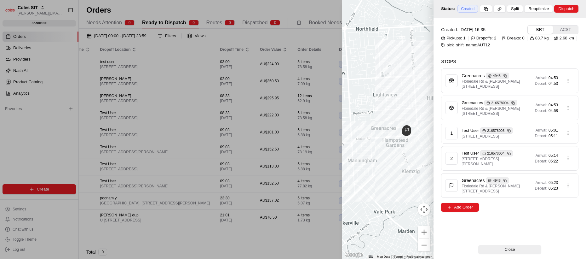
click at [245, 135] on div at bounding box center [293, 129] width 586 height 259
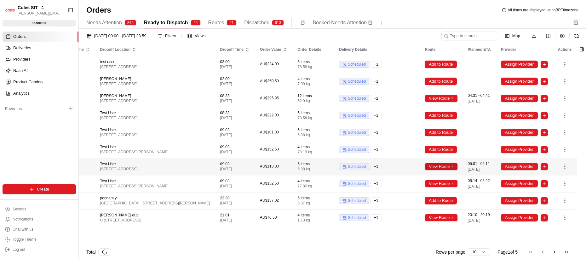
click at [441, 170] on button "View Route" at bounding box center [441, 167] width 33 height 8
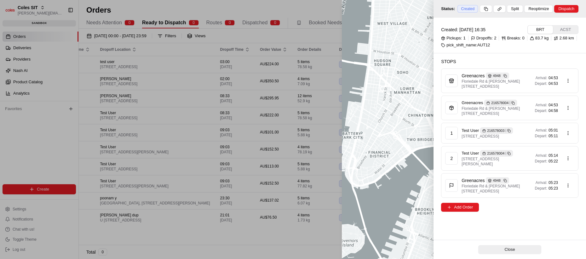
click at [308, 174] on div at bounding box center [293, 129] width 586 height 259
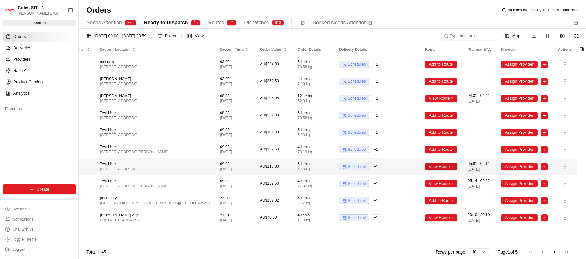
click at [437, 170] on button "View Route" at bounding box center [441, 167] width 33 height 8
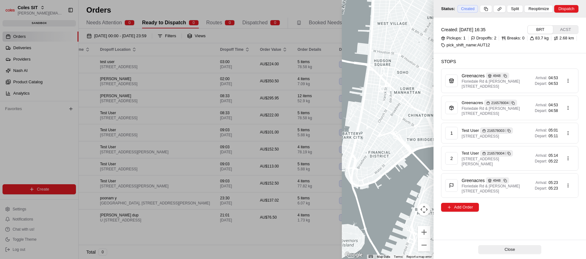
click at [312, 159] on div at bounding box center [293, 129] width 586 height 259
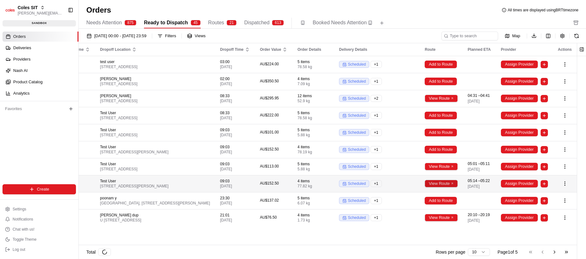
click at [439, 187] on button "View Route" at bounding box center [441, 184] width 33 height 8
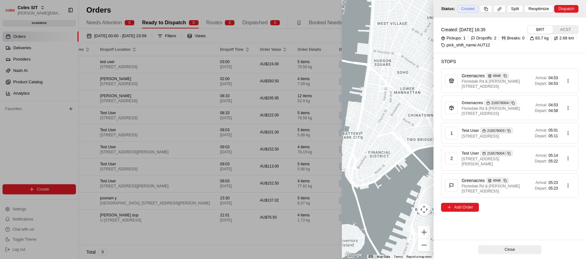
click at [320, 173] on div at bounding box center [293, 129] width 586 height 259
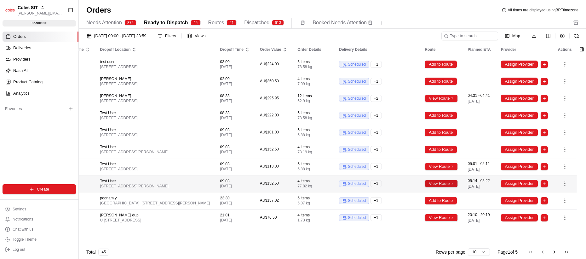
click at [444, 187] on button "View Route" at bounding box center [441, 184] width 33 height 8
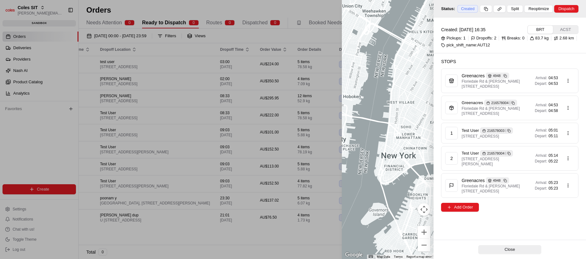
click at [294, 168] on div at bounding box center [293, 129] width 586 height 259
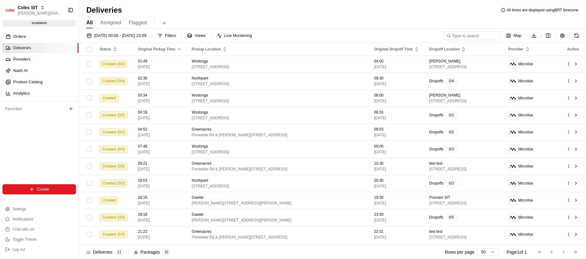
click at [42, 45] on link "Deliveries" at bounding box center [41, 48] width 76 height 10
click at [31, 35] on link "Orders" at bounding box center [41, 37] width 76 height 10
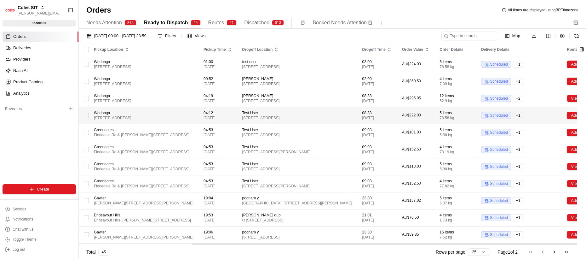
scroll to position [0, 146]
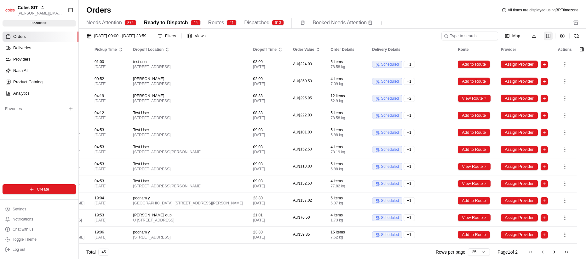
click at [546, 35] on html "Coles SIT lucas@usenash.com Toggle Sidebar sandbox Orders Deliveries Providers …" at bounding box center [293, 129] width 586 height 259
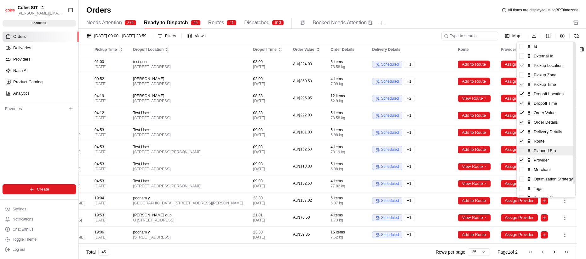
click at [522, 150] on span at bounding box center [521, 150] width 5 height 5
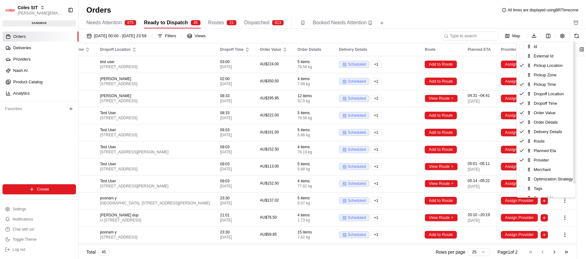
click at [441, 105] on html "Coles SIT [PERSON_NAME][EMAIL_ADDRESS][DOMAIN_NAME] Toggle Sidebar sandbox Orde…" at bounding box center [293, 129] width 586 height 259
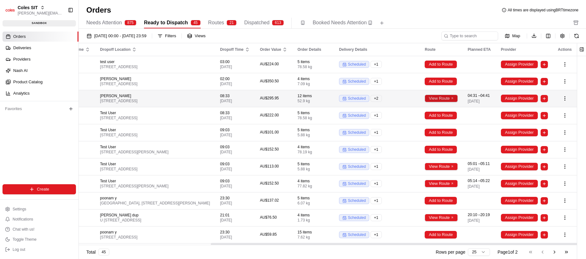
scroll to position [0, 179]
click at [448, 100] on button "View Route" at bounding box center [441, 99] width 33 height 8
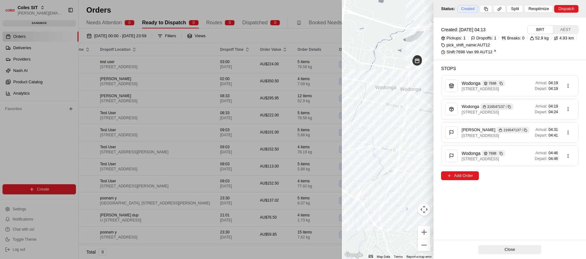
click at [307, 105] on div at bounding box center [293, 129] width 586 height 259
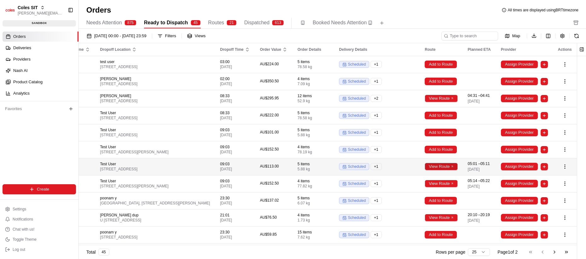
click at [433, 170] on button "View Route" at bounding box center [441, 167] width 33 height 8
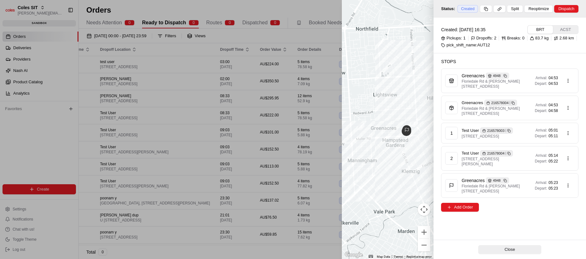
click at [256, 152] on div at bounding box center [293, 129] width 586 height 259
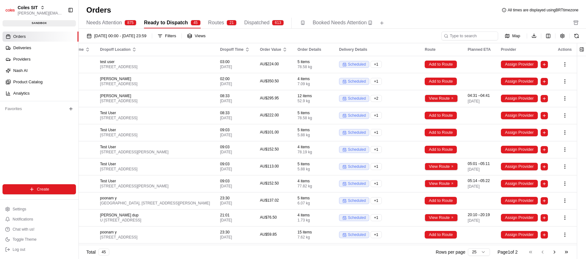
click at [446, 17] on div "Orders All times are displayed using BRT timezone Needs Attention 875 Ready to …" at bounding box center [332, 17] width 507 height 24
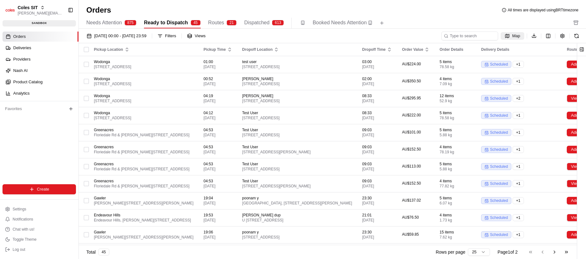
click at [512, 35] on span "Map" at bounding box center [516, 36] width 8 height 6
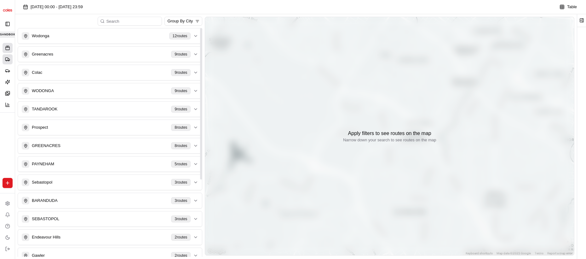
click at [8, 58] on icon at bounding box center [9, 59] width 2 height 2
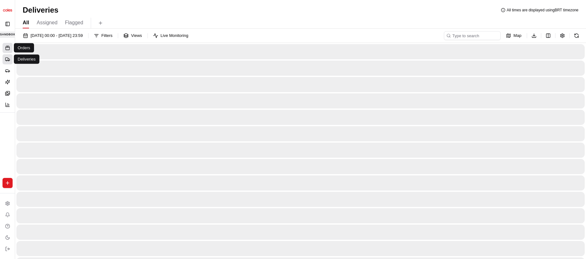
click at [10, 50] on link "Orders" at bounding box center [8, 48] width 10 height 10
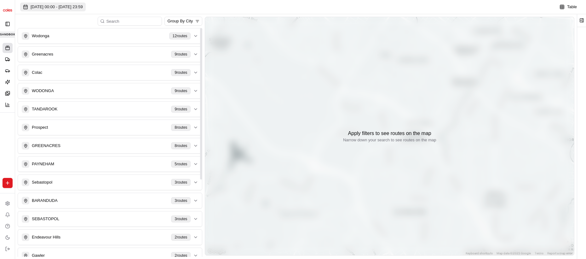
click at [32, 10] on button "[DATE] 00:00 - [DATE] 23:59" at bounding box center [53, 7] width 66 height 9
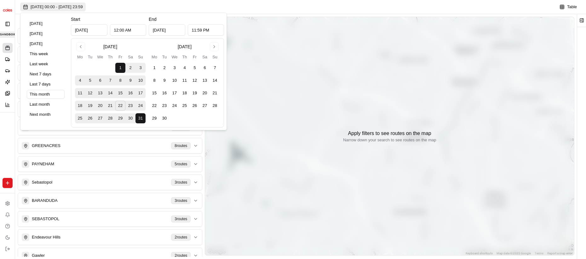
click at [32, 9] on span "[DATE] 00:00 - [DATE] 23:59" at bounding box center [57, 7] width 52 height 6
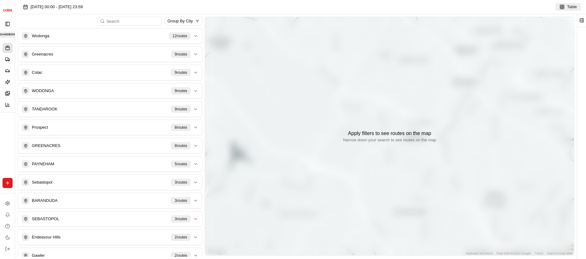
click at [570, 9] on span "Table" at bounding box center [572, 7] width 10 height 6
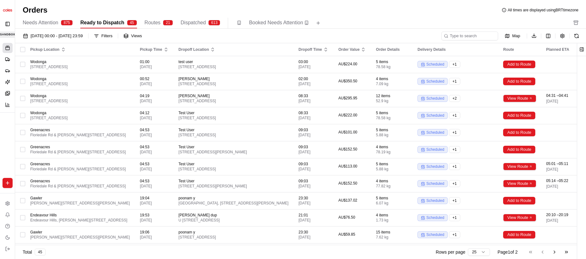
click at [556, 36] on div "Map Download" at bounding box center [511, 35] width 140 height 9
click at [547, 35] on html "Coles SIT [PERSON_NAME][EMAIL_ADDRESS][DOMAIN_NAME] Toggle Sidebar sandbox Orde…" at bounding box center [293, 129] width 586 height 259
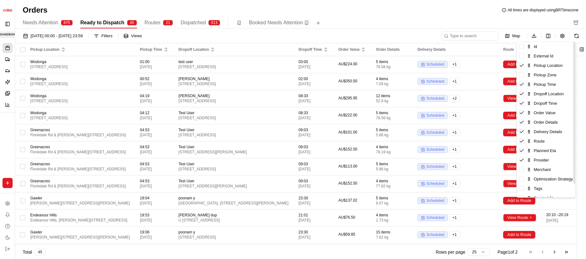
click at [336, 21] on html "Coles SIT [PERSON_NAME][EMAIL_ADDRESS][DOMAIN_NAME] Toggle Sidebar sandbox Orde…" at bounding box center [293, 129] width 586 height 259
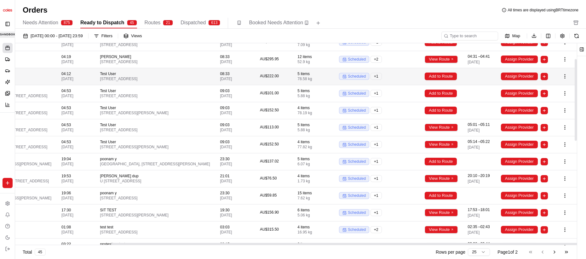
scroll to position [0, 116]
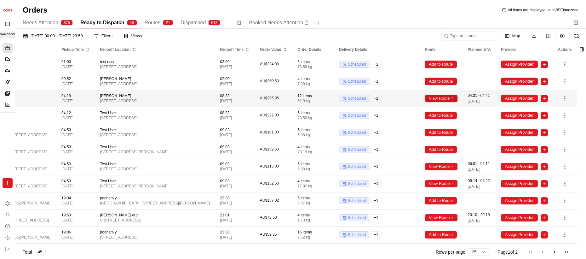
click at [439, 99] on button "View Route" at bounding box center [441, 99] width 33 height 8
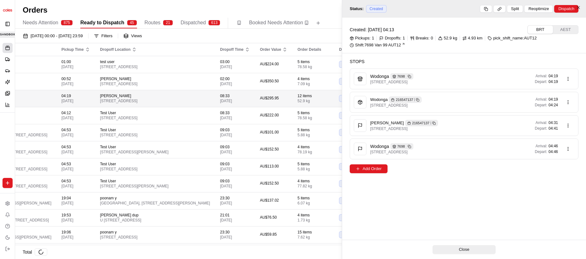
click at [439, 99] on button "View Route" at bounding box center [441, 99] width 33 height 8
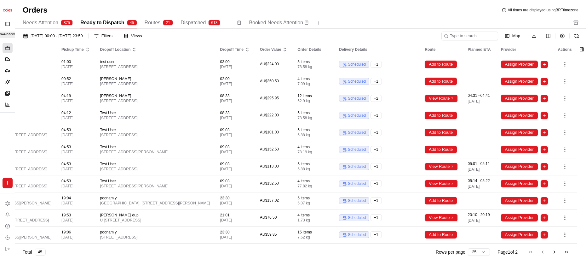
click at [449, 101] on button "View Route" at bounding box center [441, 99] width 33 height 8
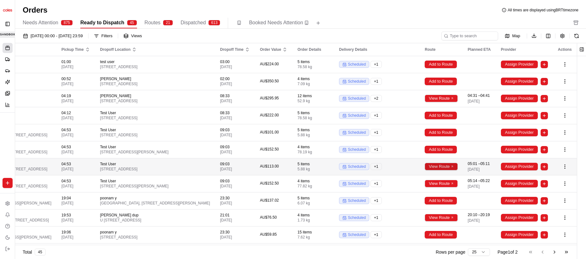
click at [448, 170] on button "View Route" at bounding box center [441, 167] width 33 height 8
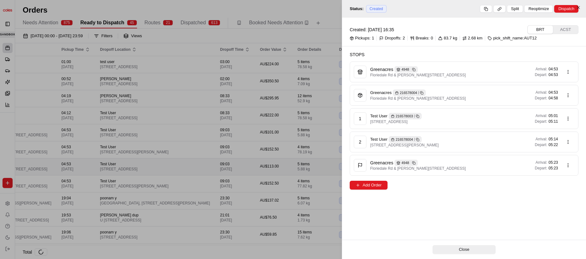
click at [448, 170] on button "View Route" at bounding box center [441, 167] width 33 height 8
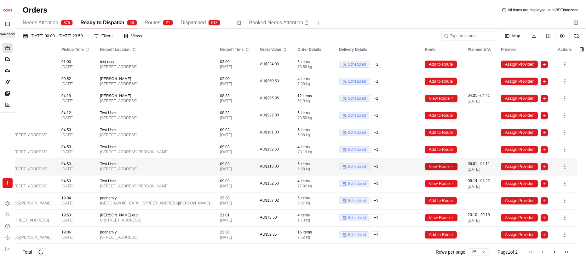
click at [448, 170] on button "View Route" at bounding box center [441, 167] width 33 height 8
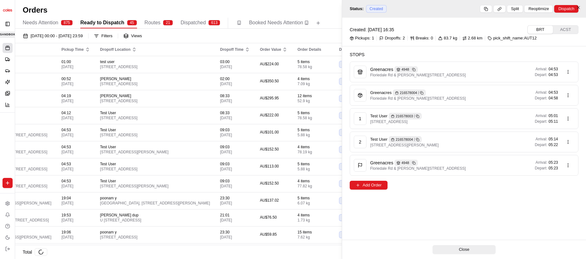
click at [443, 187] on button "View Route" at bounding box center [441, 184] width 33 height 8
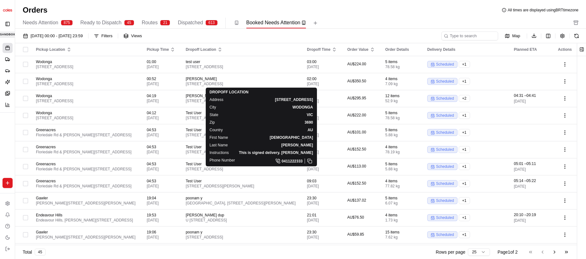
click at [101, 17] on div "Orders All times are displayed using BRT timezone Needs Attention 875 Ready to …" at bounding box center [300, 17] width 571 height 24
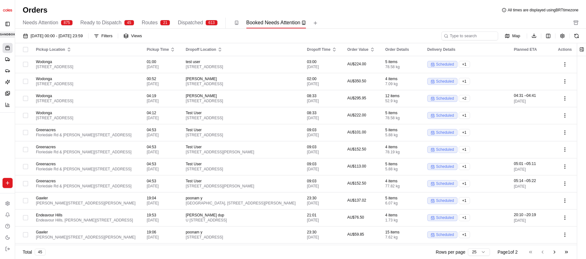
click at [101, 21] on span "Ready to Dispatch" at bounding box center [100, 23] width 41 height 8
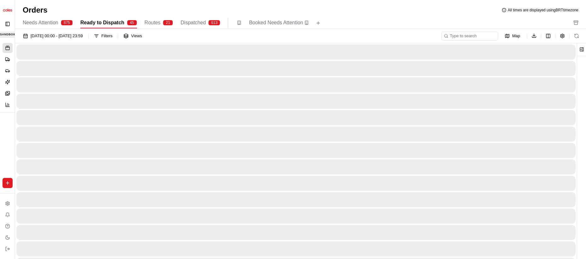
click at [205, 22] on span "Dispatched" at bounding box center [193, 23] width 25 height 8
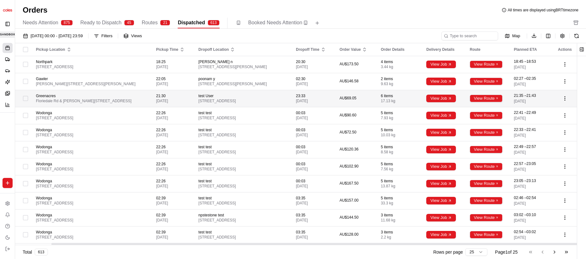
scroll to position [0, 38]
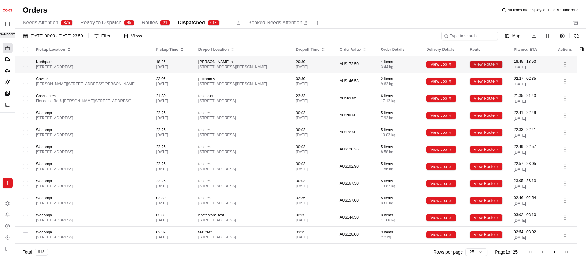
click at [490, 66] on button "View Route" at bounding box center [486, 64] width 33 height 8
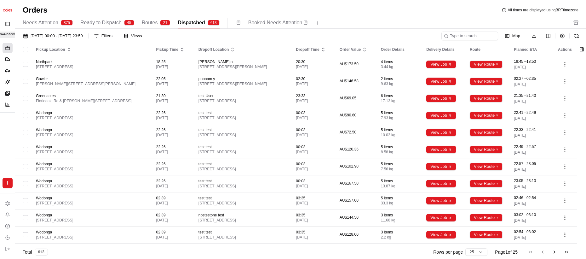
click at [414, 38] on div "[DATE] 00:00 - [DATE] 23:59 Filters Views" at bounding box center [230, 36] width 420 height 9
